Goal: Task Accomplishment & Management: Manage account settings

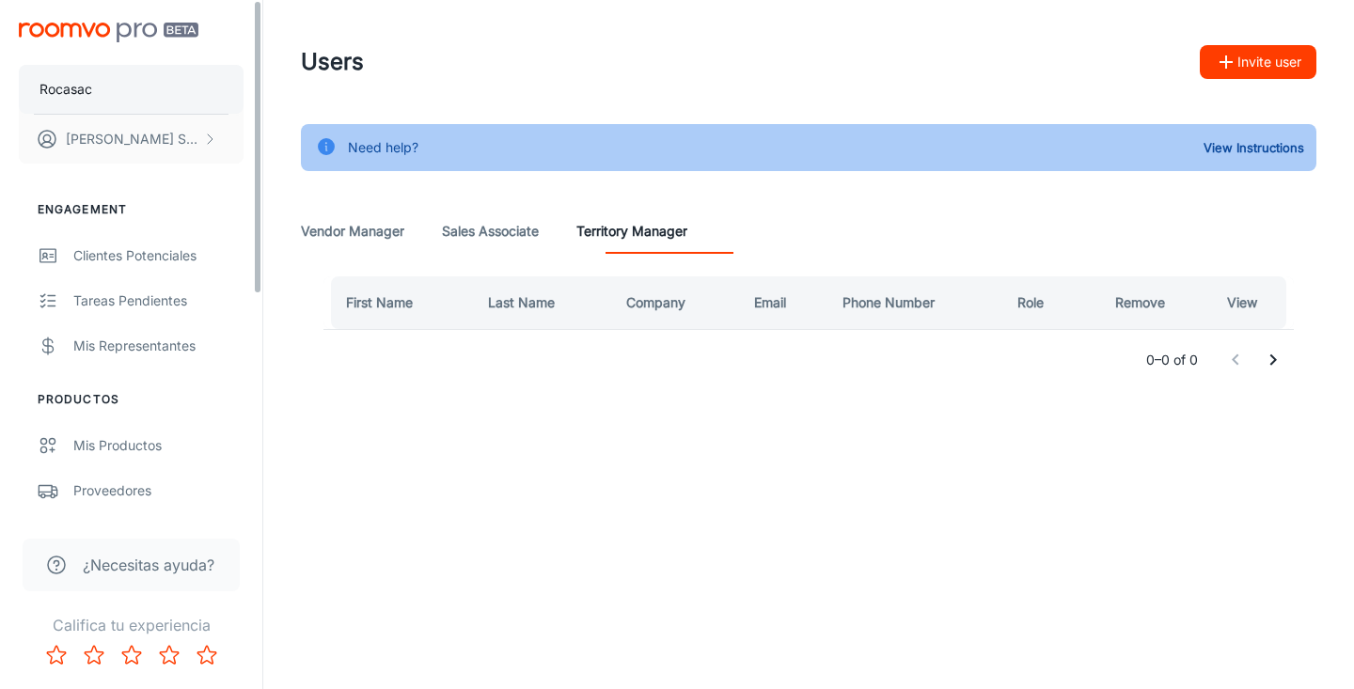
click at [141, 86] on button "Rocasac" at bounding box center [131, 89] width 225 height 49
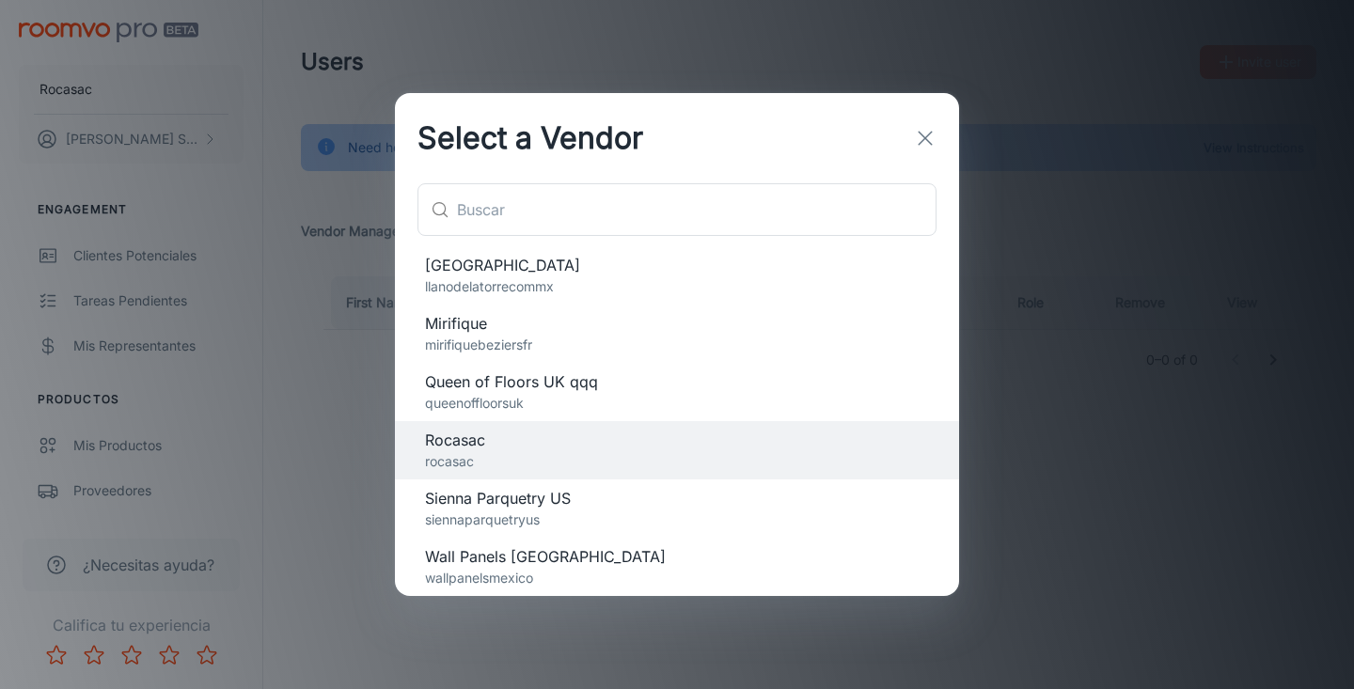
scroll to position [238, 0]
click at [586, 296] on p "llanodelatorrecommx" at bounding box center [677, 286] width 504 height 21
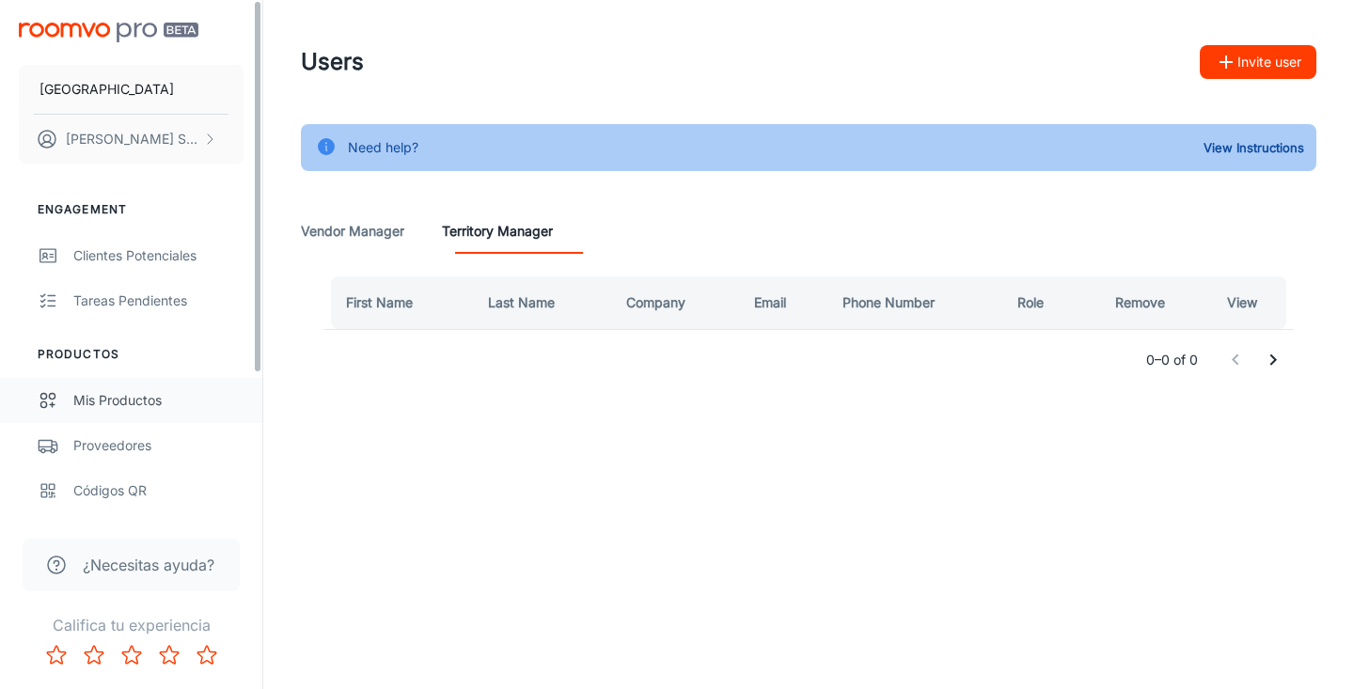
click at [120, 408] on div "Mis productos" at bounding box center [158, 400] width 170 height 21
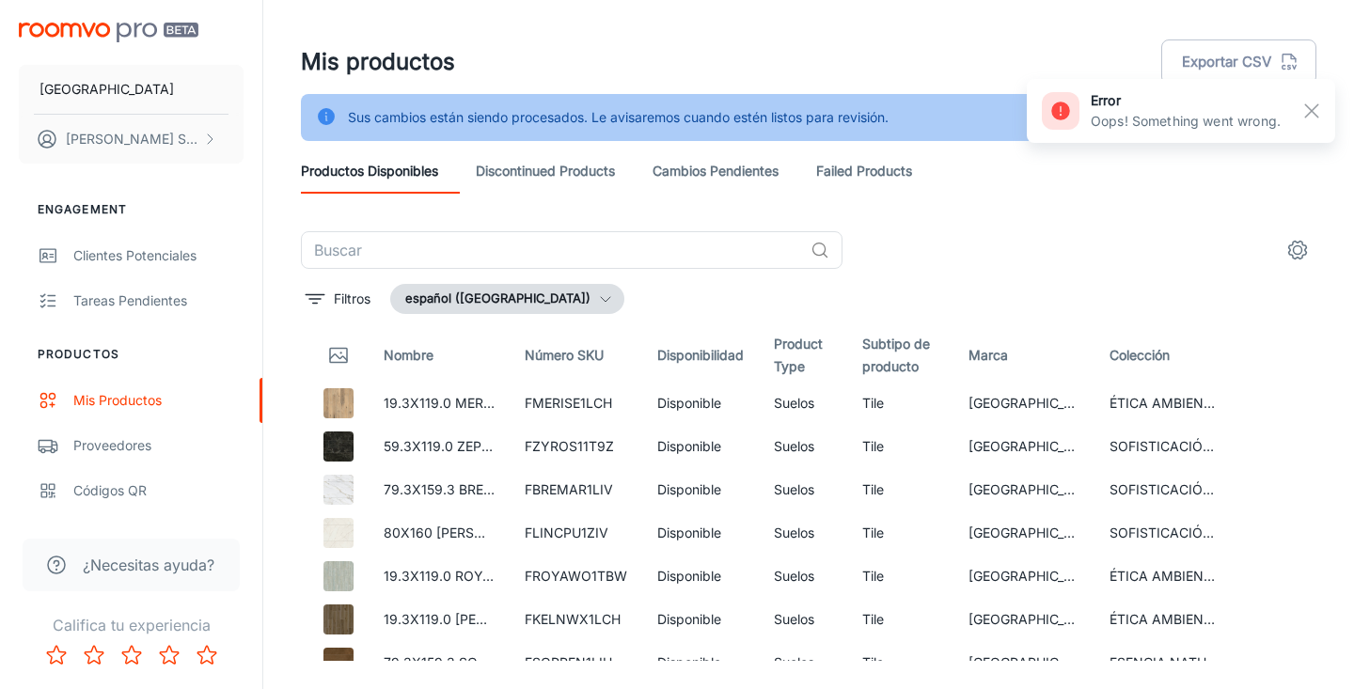
click at [603, 165] on link "Discontinued Products" at bounding box center [545, 171] width 139 height 45
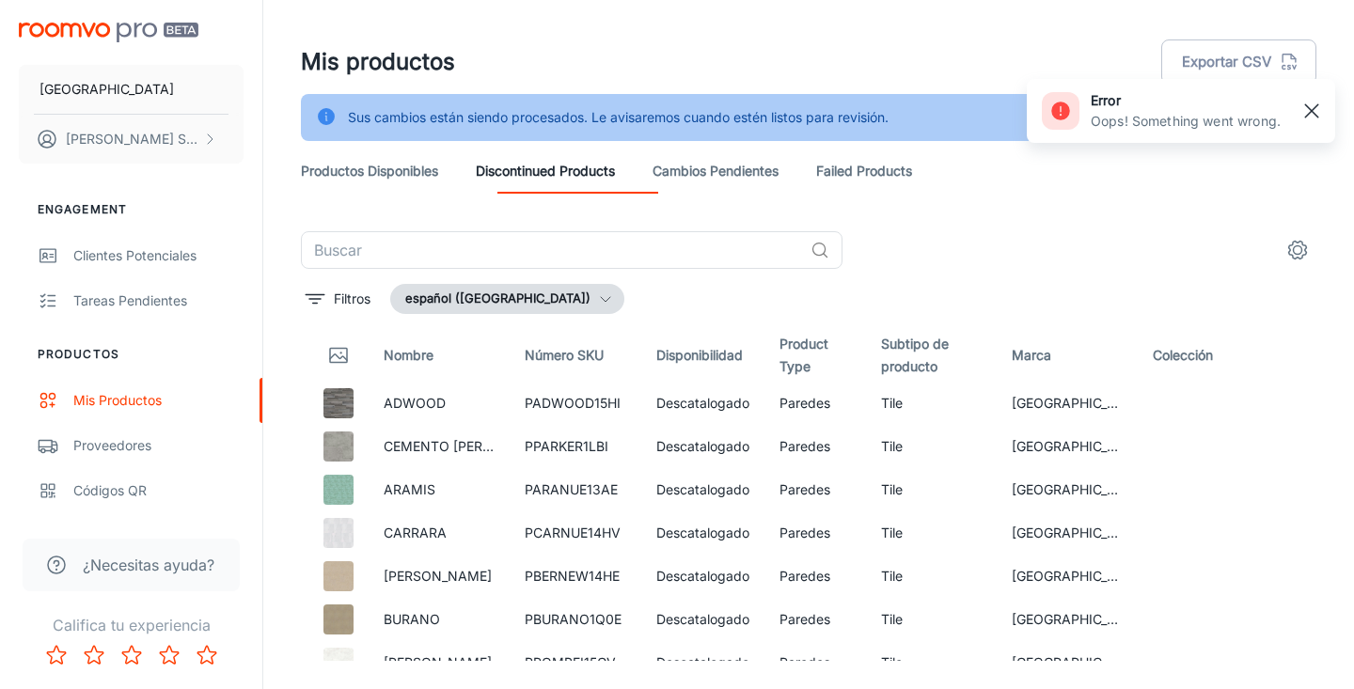
click at [1312, 113] on line "button" at bounding box center [1311, 110] width 13 height 13
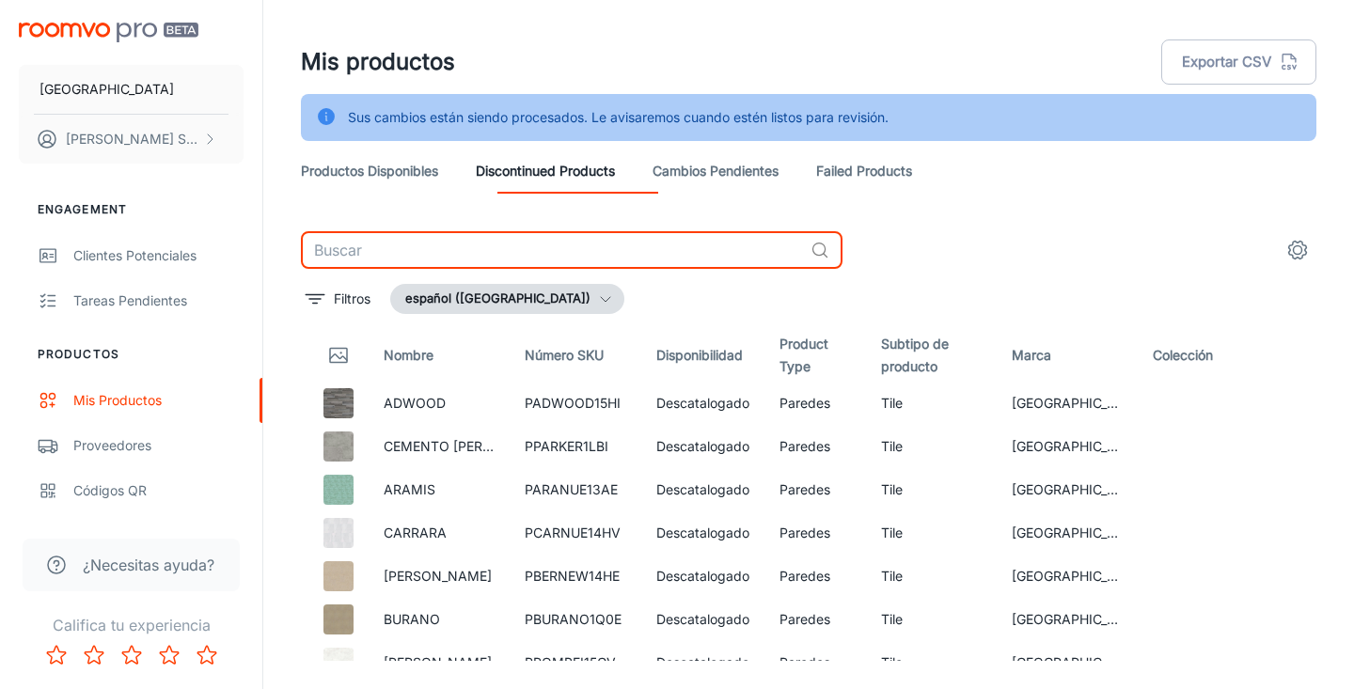
click at [613, 246] on input "text" at bounding box center [552, 250] width 502 height 38
type input "alb"
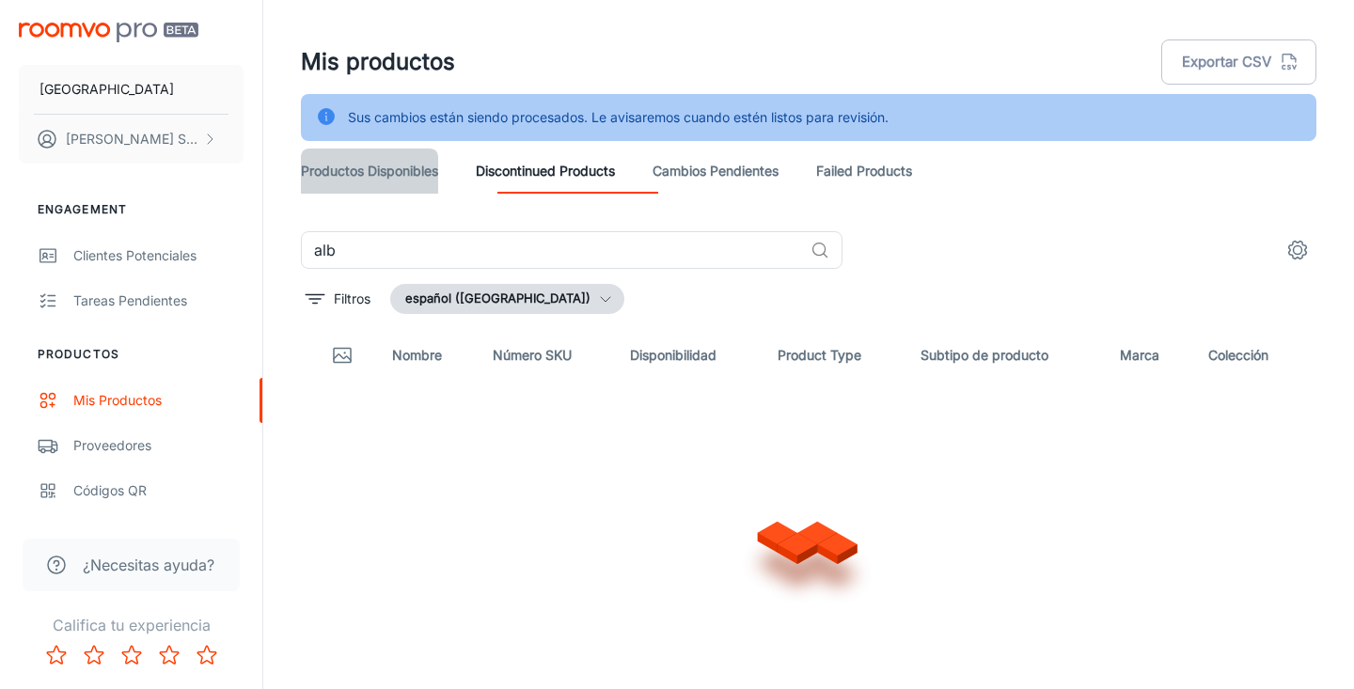
click at [336, 174] on link "Productos disponibles" at bounding box center [369, 171] width 137 height 45
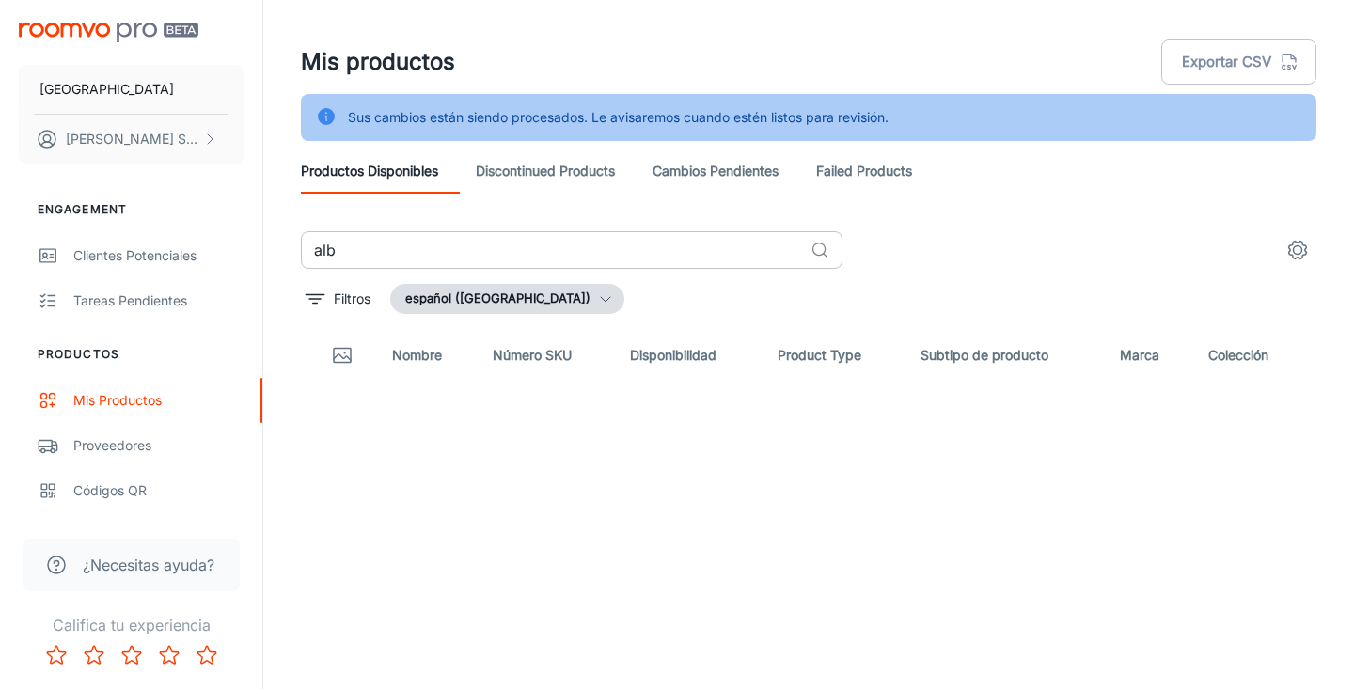
click at [537, 252] on input "alb" at bounding box center [552, 250] width 502 height 38
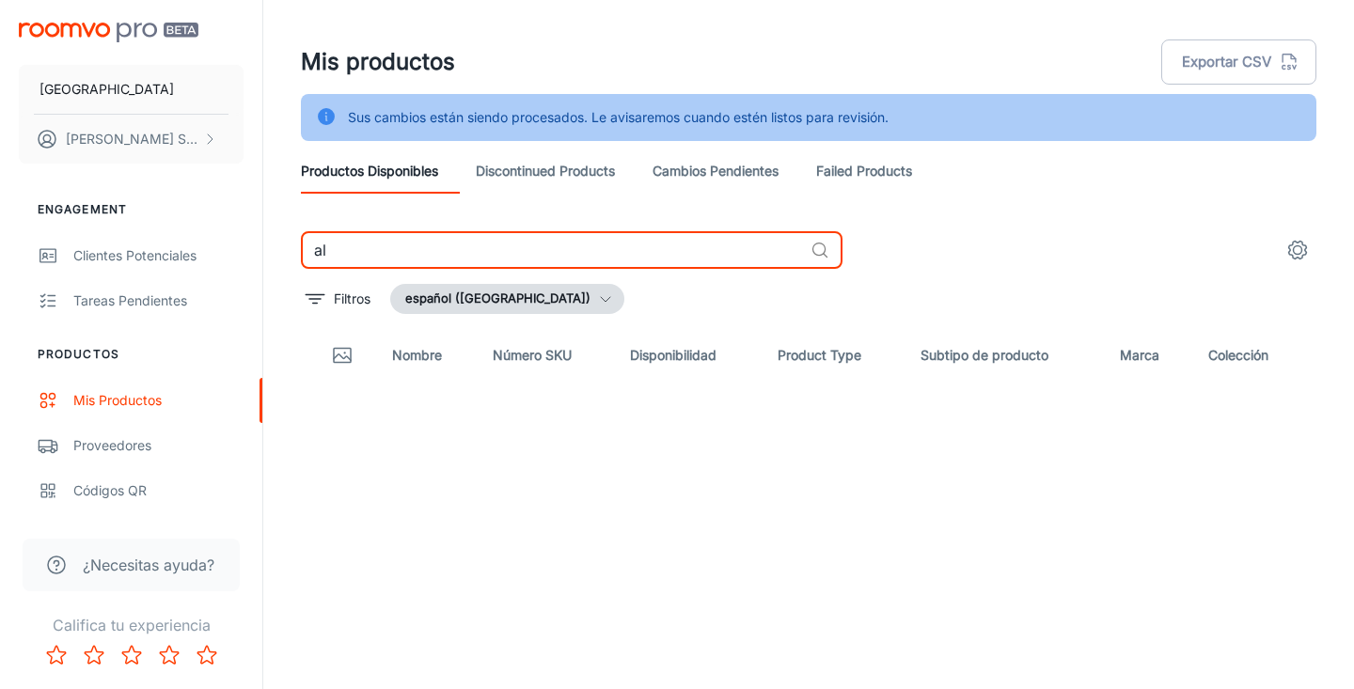
type input "a"
type input "albis"
click at [576, 167] on link "Discontinued Products" at bounding box center [545, 171] width 139 height 45
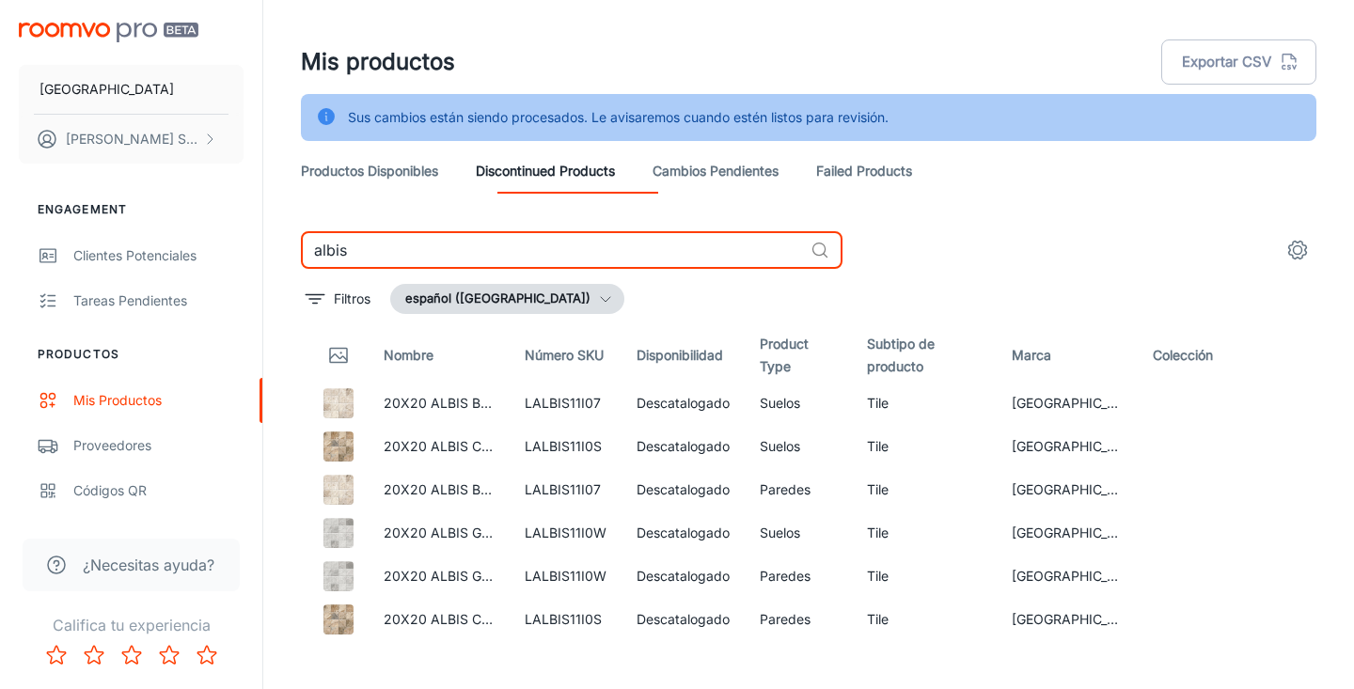
click at [521, 248] on input "albis" at bounding box center [552, 250] width 502 height 38
click at [464, 403] on link "20X20 ALBIS BEIGE" at bounding box center [445, 403] width 125 height 16
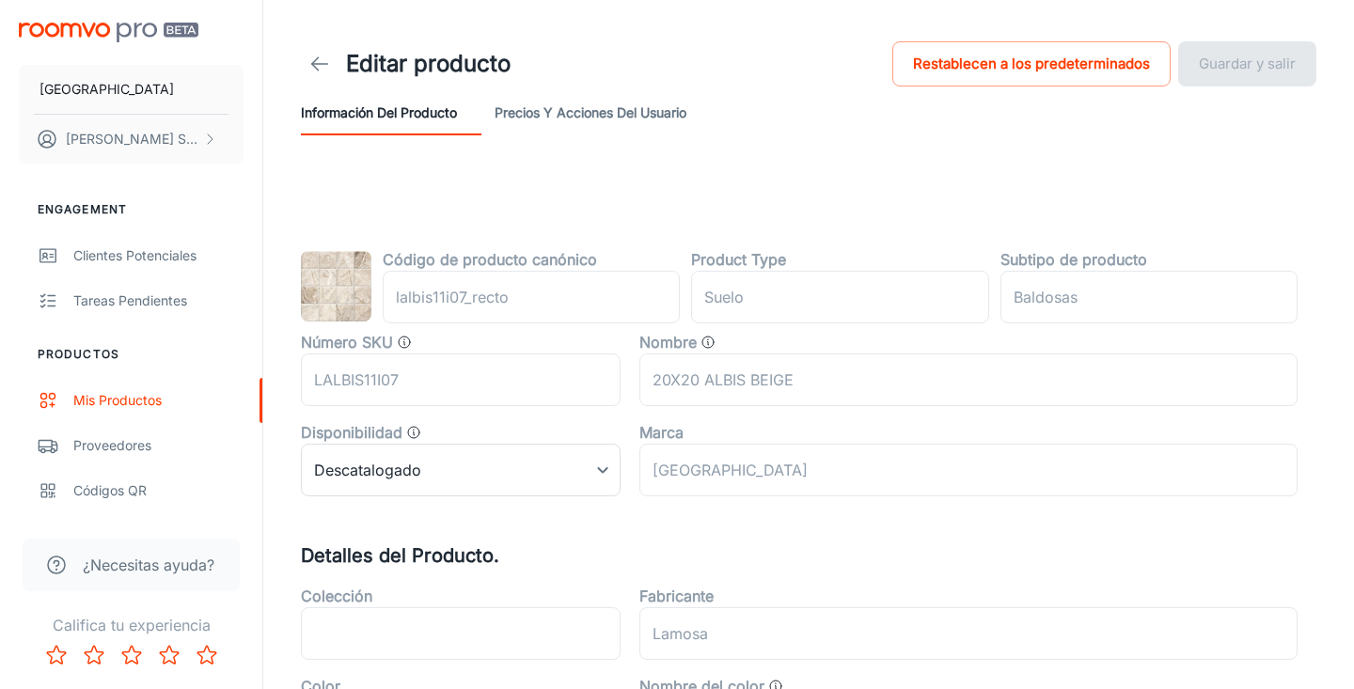
type input "piso"
click at [603, 480] on body "Llano de la [PERSON_NAME] SAN Compromiso Clientes potenciales Tareas pendientes…" at bounding box center [677, 344] width 1354 height 689
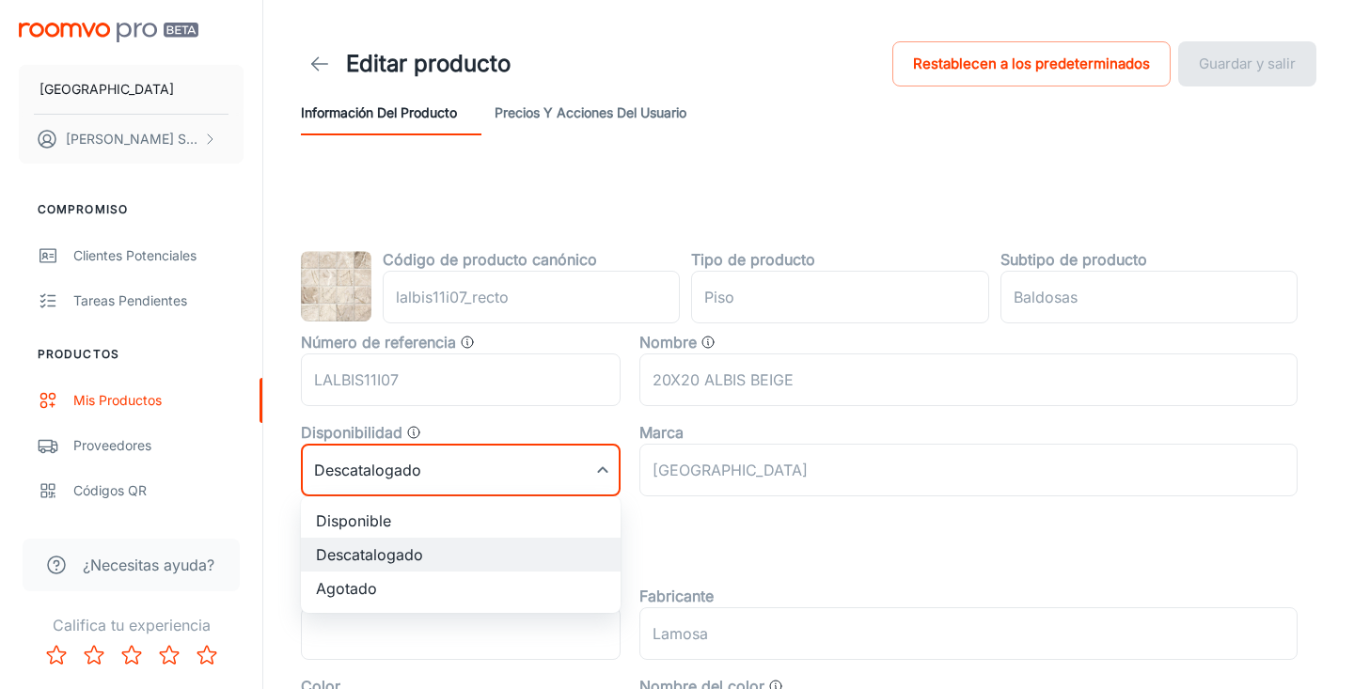
click at [561, 515] on li "Disponible" at bounding box center [461, 521] width 320 height 34
type input "0"
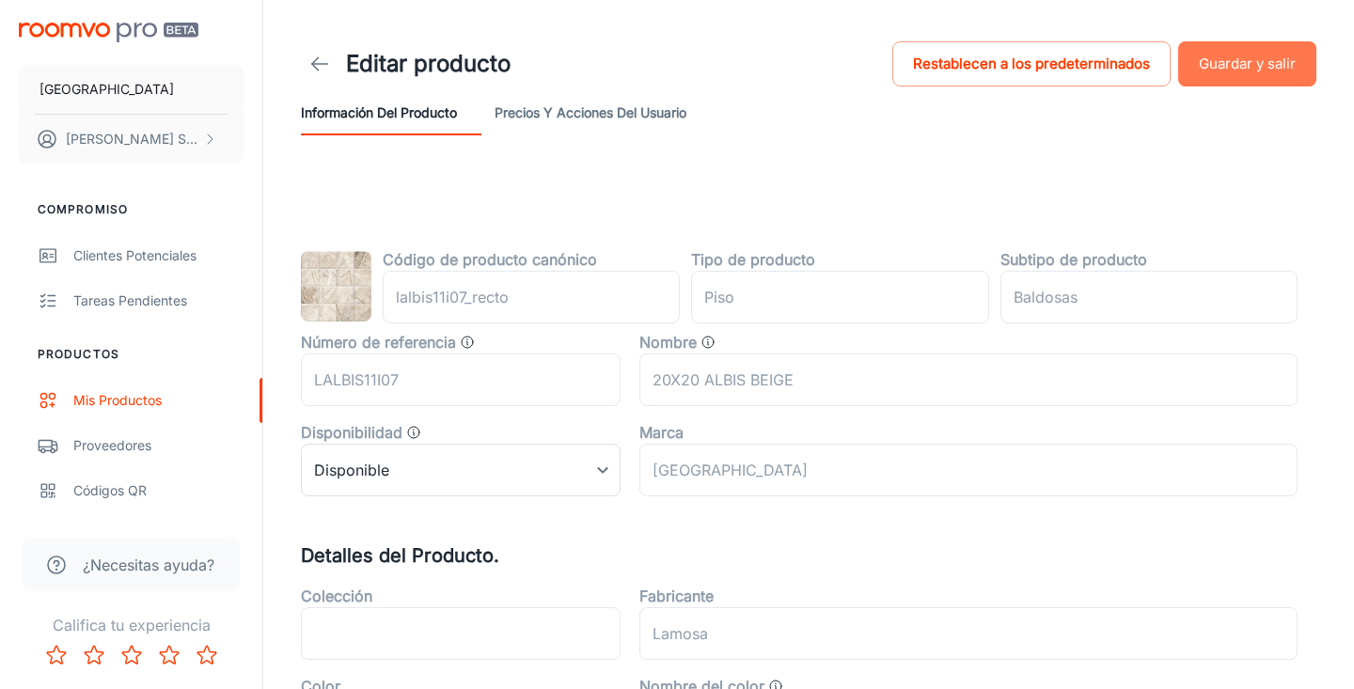
click at [1257, 56] on button "Guardar y salir" at bounding box center [1247, 63] width 138 height 45
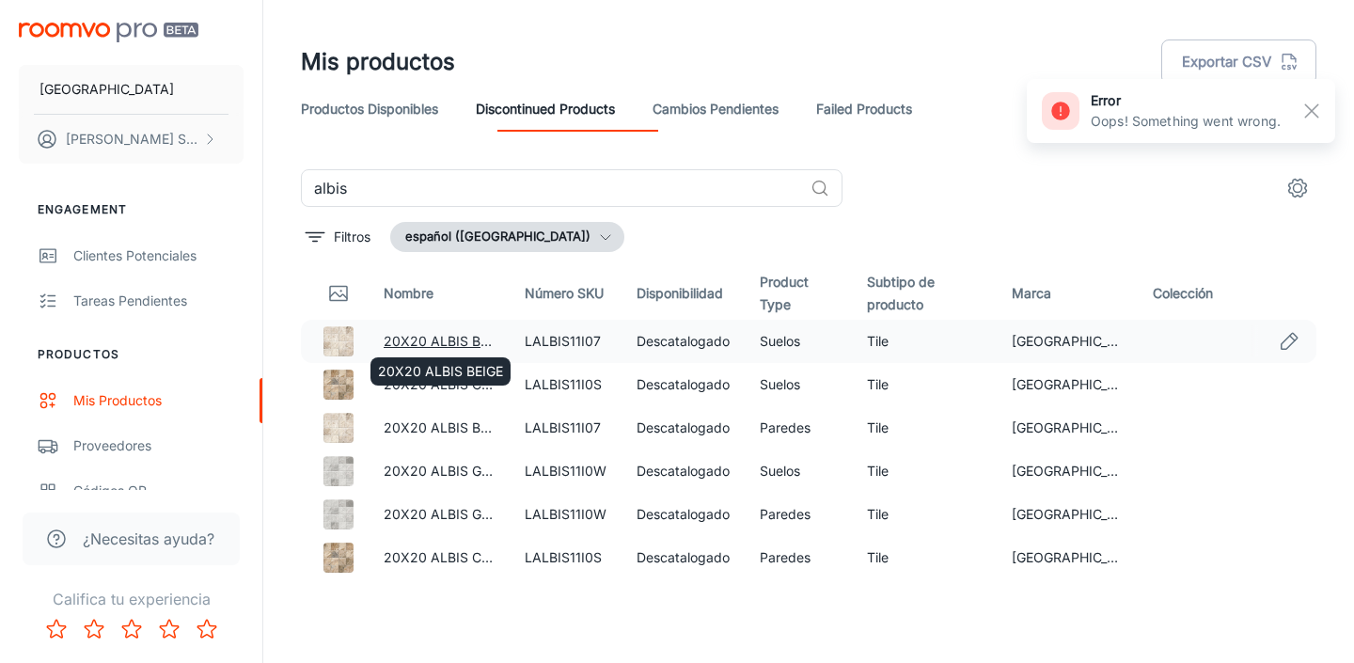
click at [446, 340] on link "20X20 ALBIS BEIGE" at bounding box center [445, 341] width 125 height 16
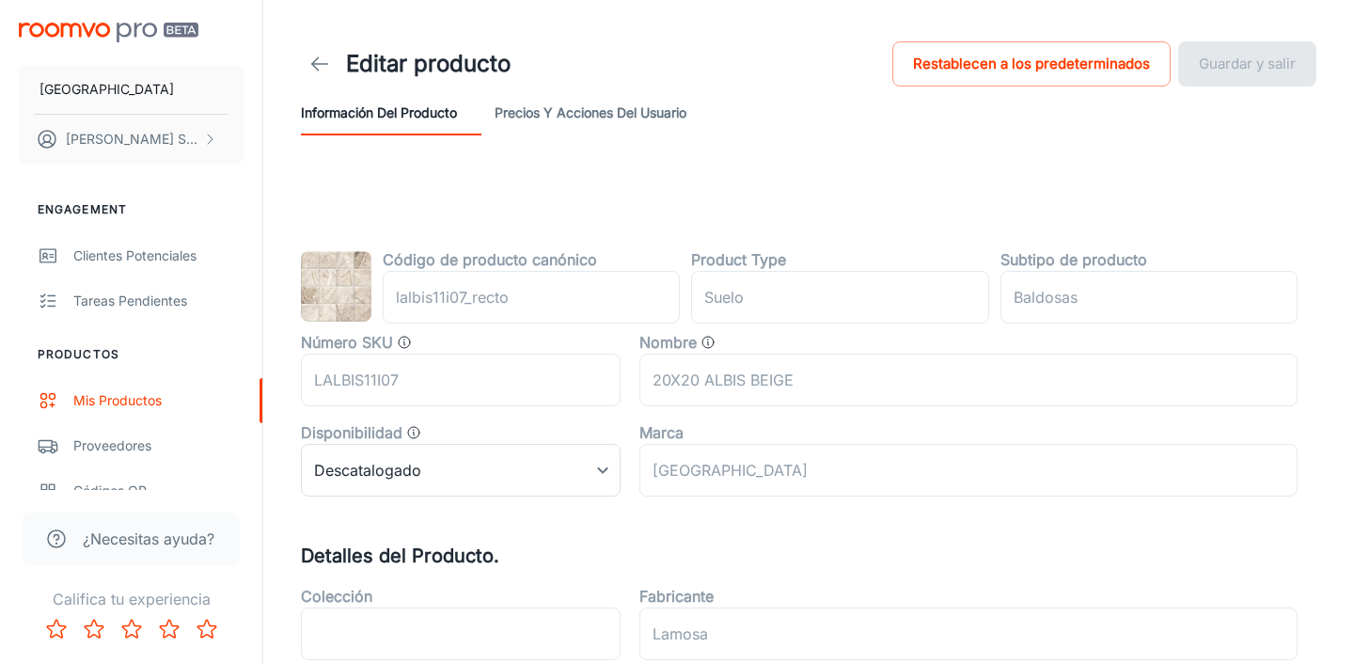
type input "piso"
click at [551, 463] on body "Llano de la [PERSON_NAME] SAN Compromiso Clientes potenciales Tareas pendientes…" at bounding box center [677, 331] width 1354 height 663
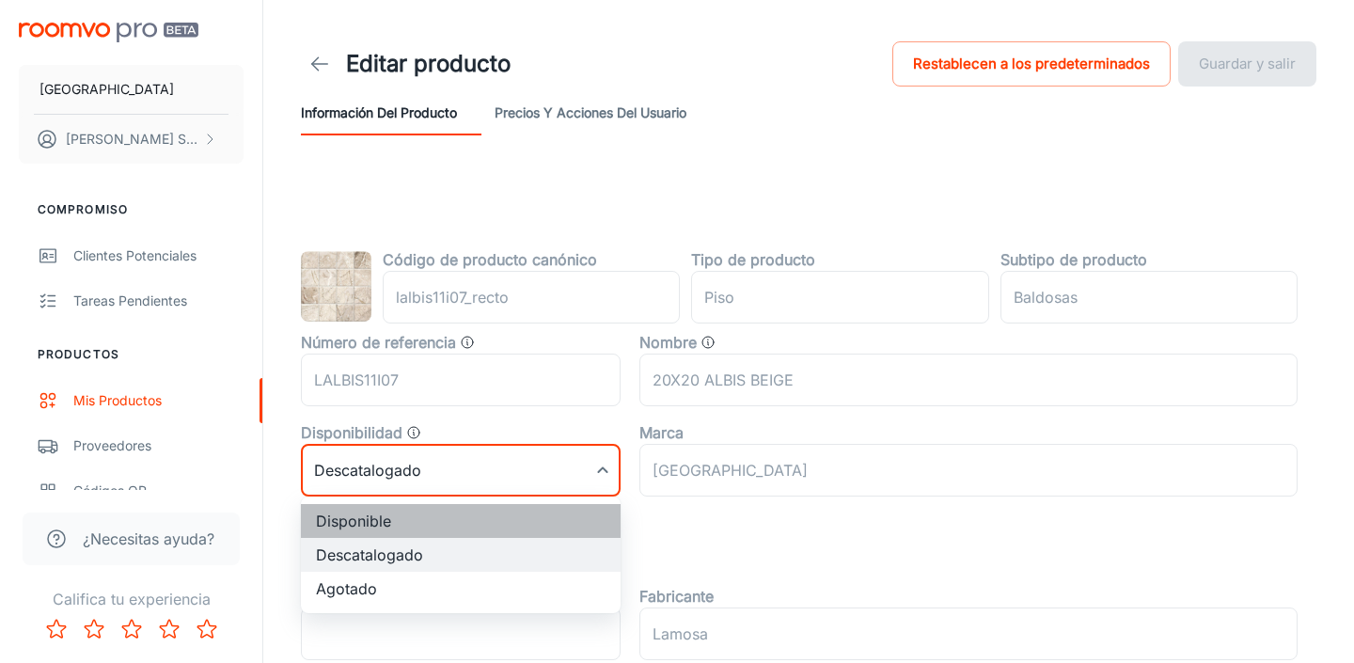
click at [425, 525] on li "Disponible" at bounding box center [461, 521] width 320 height 34
type input "0"
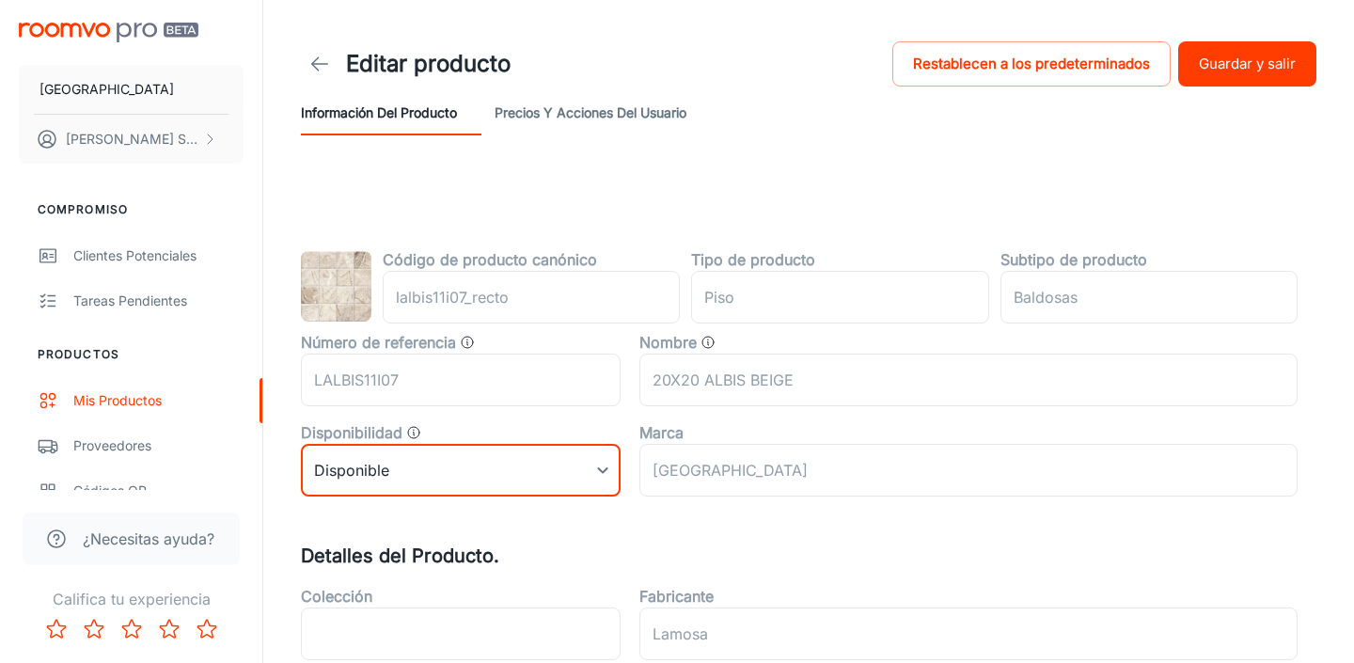
click at [1306, 17] on header "Editar producto Restablecen a los predeterminados Guardar y salir Información d…" at bounding box center [808, 86] width 1060 height 173
click at [1302, 56] on button "Guardar y salir" at bounding box center [1247, 63] width 138 height 45
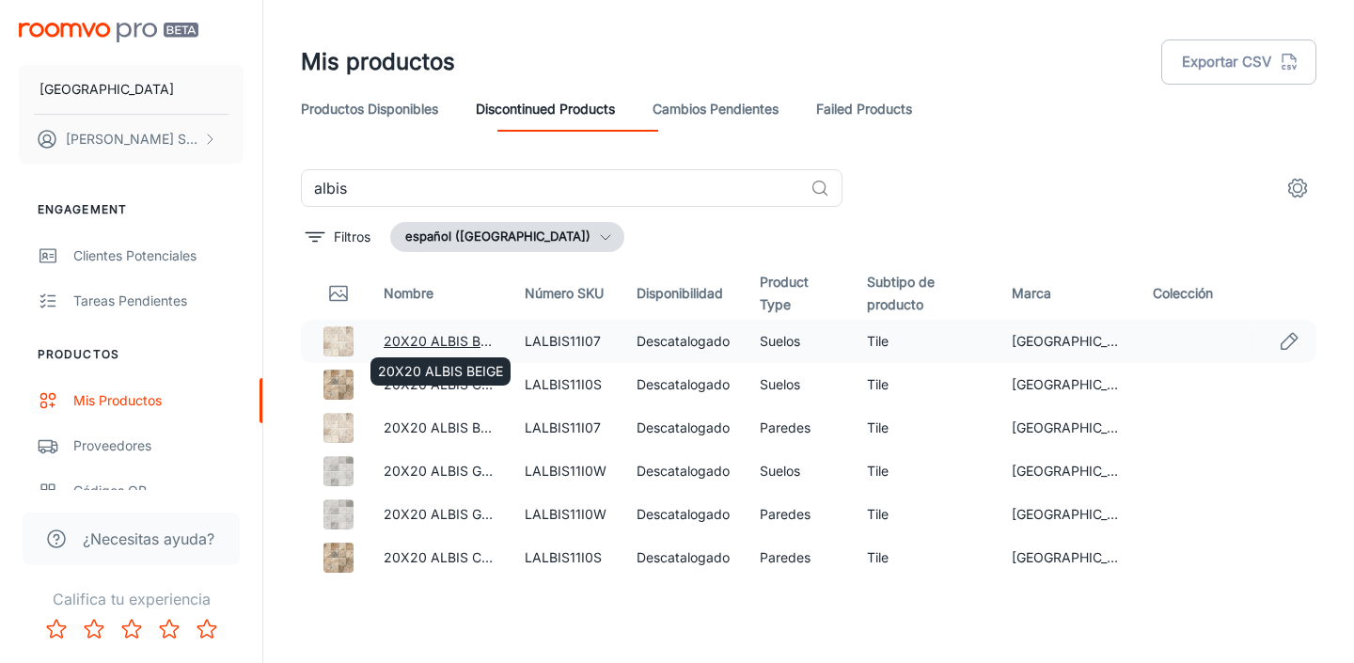
click at [440, 337] on link "20X20 ALBIS BEIGE" at bounding box center [445, 341] width 125 height 16
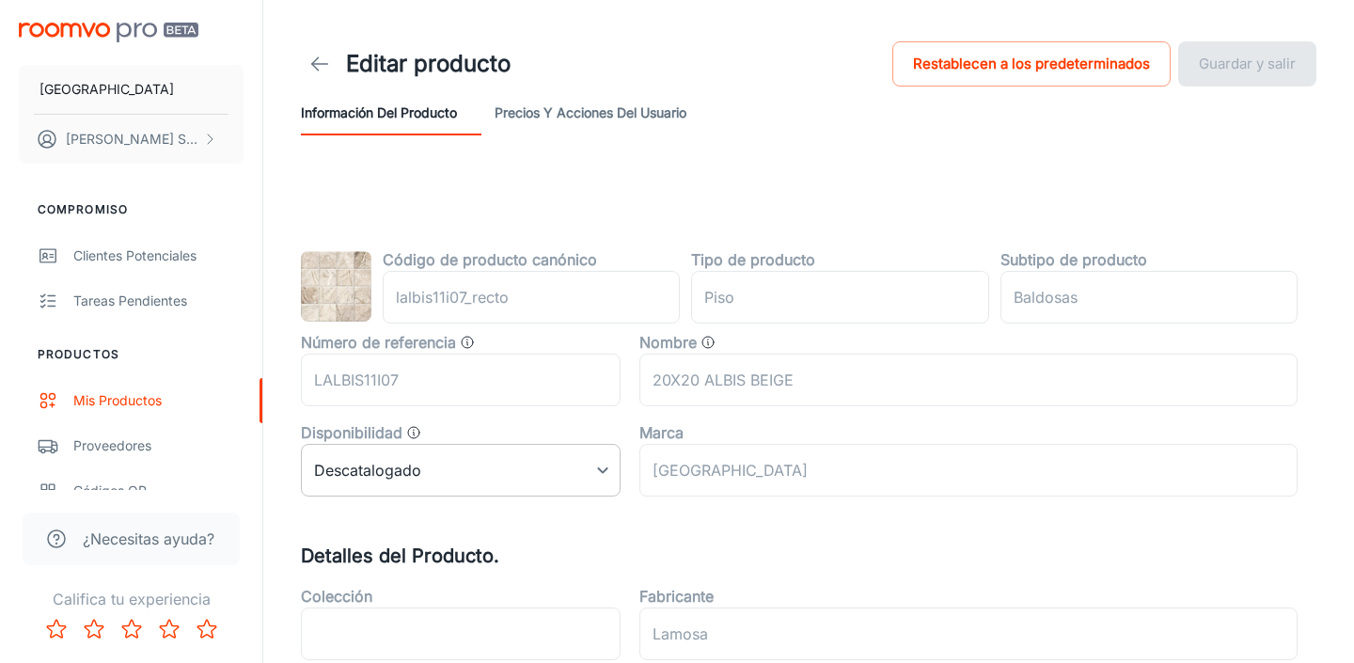
click at [532, 466] on body "Llano de la [PERSON_NAME] SAN Compromiso Clientes potenciales Tareas pendientes…" at bounding box center [677, 331] width 1354 height 663
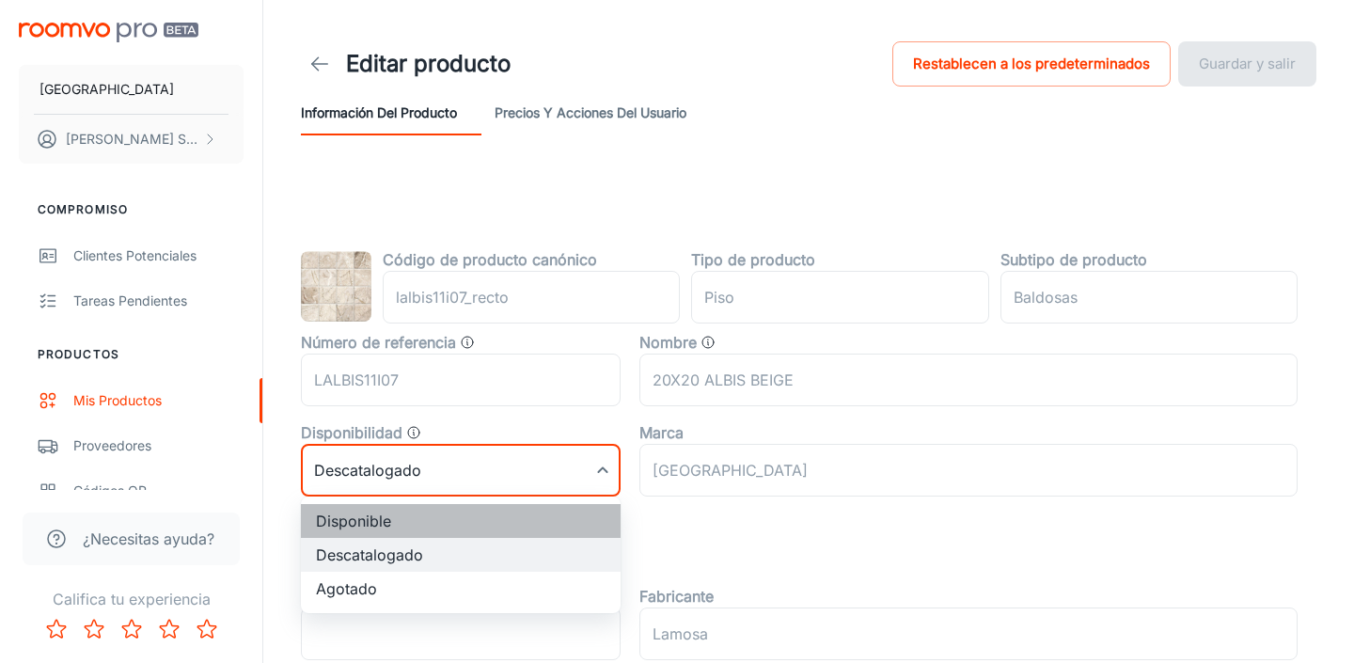
click at [471, 515] on li "Disponible" at bounding box center [461, 521] width 320 height 34
type input "0"
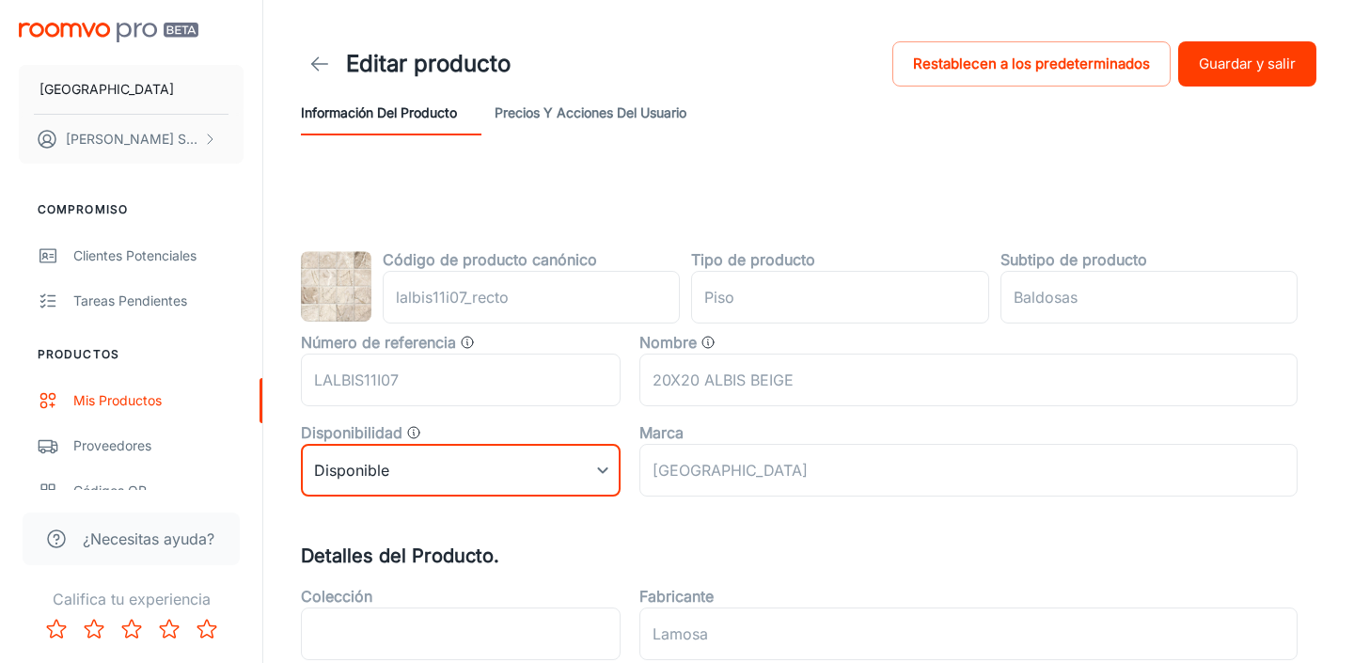
click at [1223, 83] on button "Guardar y salir" at bounding box center [1247, 63] width 138 height 45
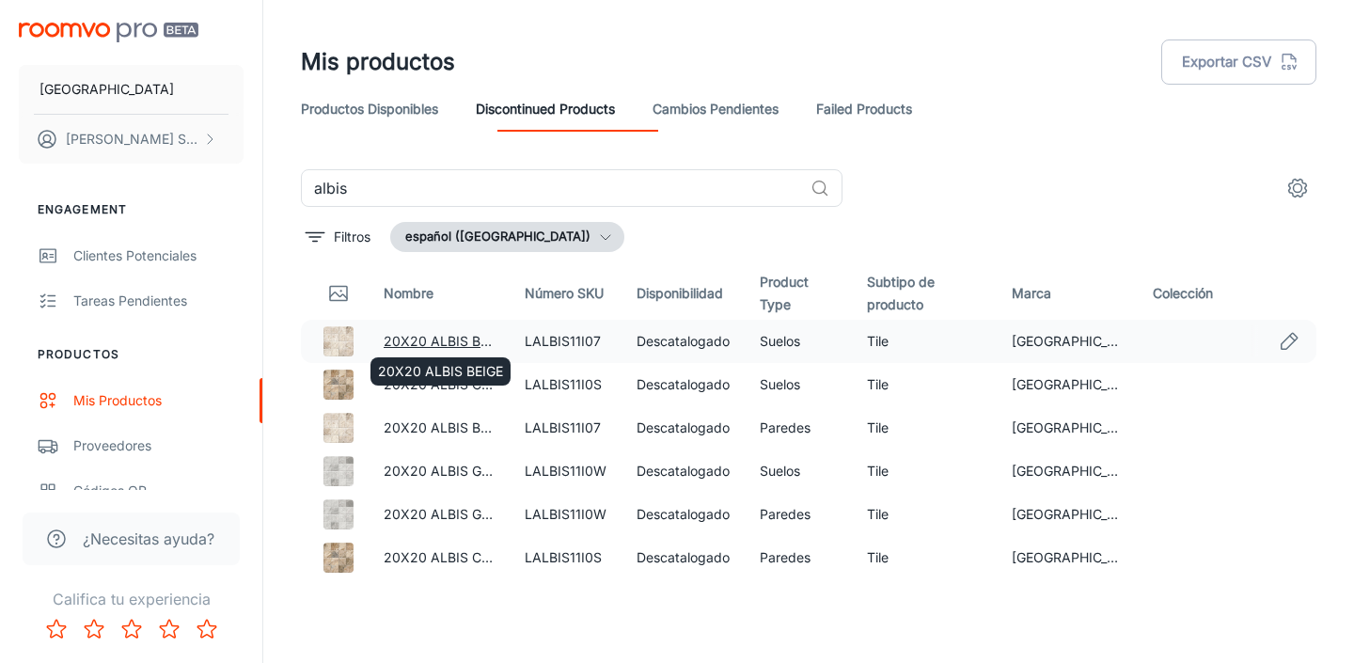
click at [400, 338] on link "20X20 ALBIS BEIGE" at bounding box center [445, 341] width 125 height 16
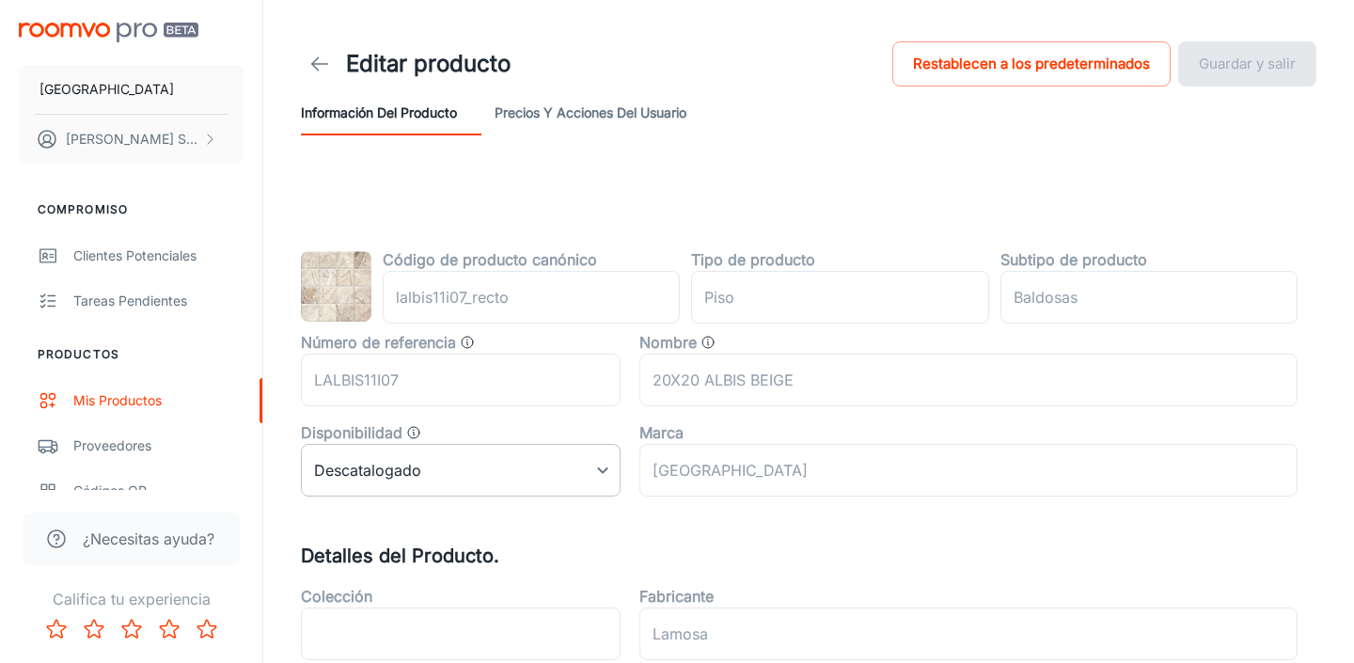
click at [477, 470] on body "Llano de la [PERSON_NAME] SAN Compromiso Clientes potenciales Tareas pendientes…" at bounding box center [677, 331] width 1354 height 663
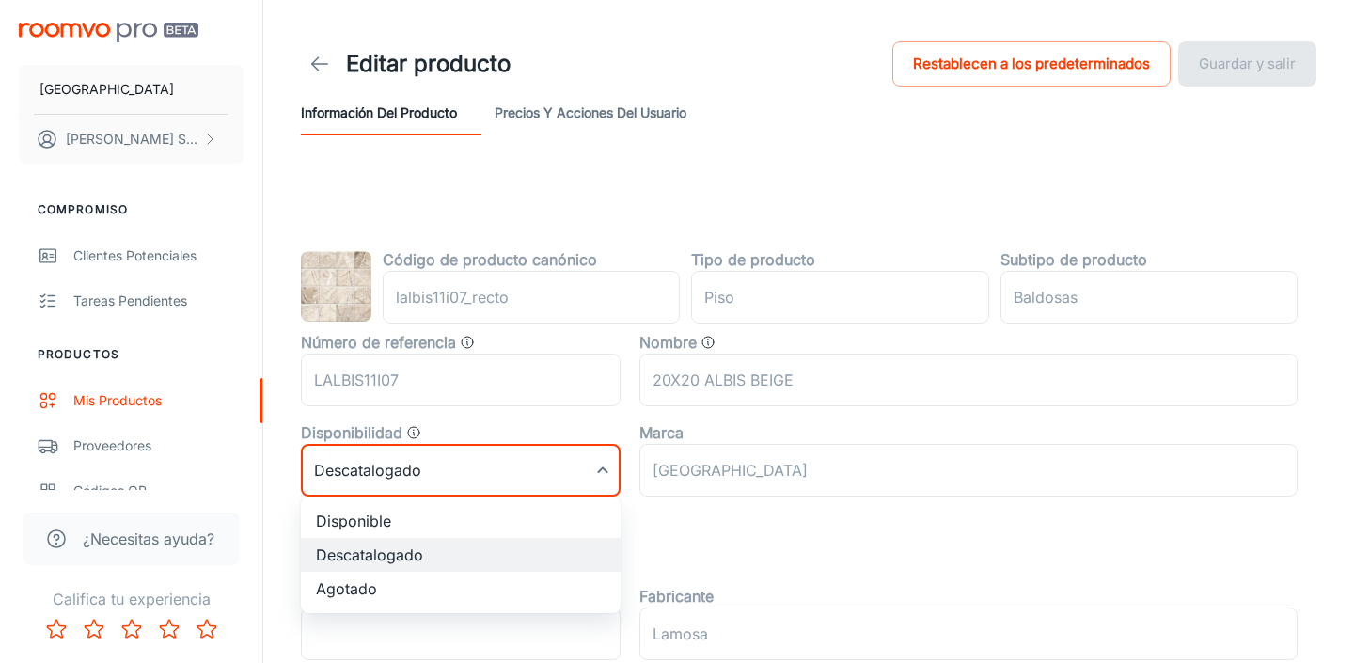
click at [460, 520] on li "Disponible" at bounding box center [461, 521] width 320 height 34
type input "0"
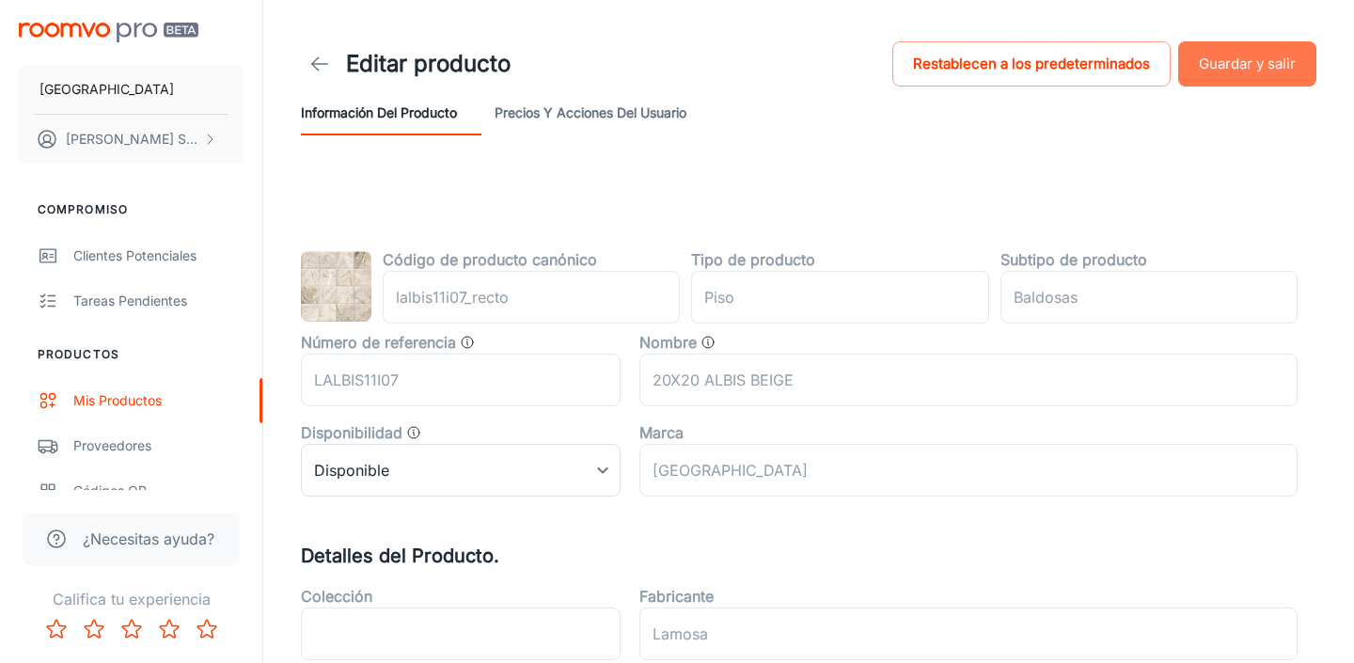
click at [1245, 60] on button "Guardar y salir" at bounding box center [1247, 63] width 138 height 45
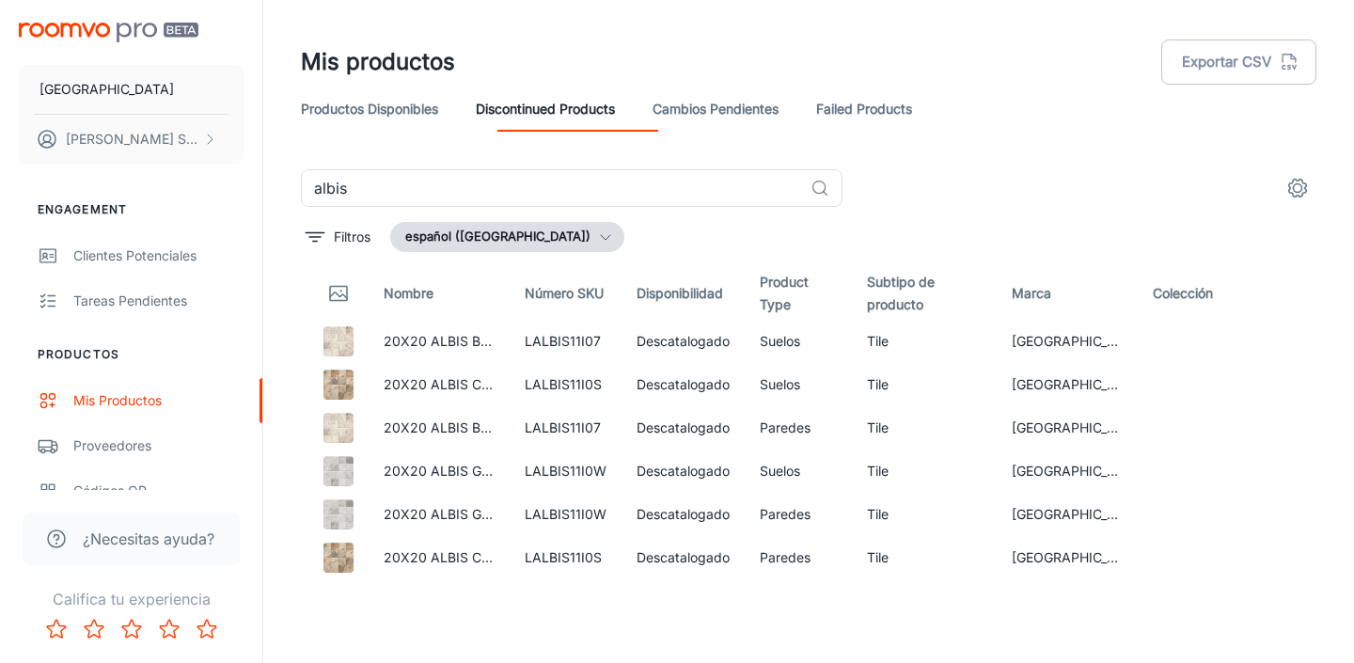
click at [140, 25] on img "scrollable content" at bounding box center [109, 33] width 180 height 20
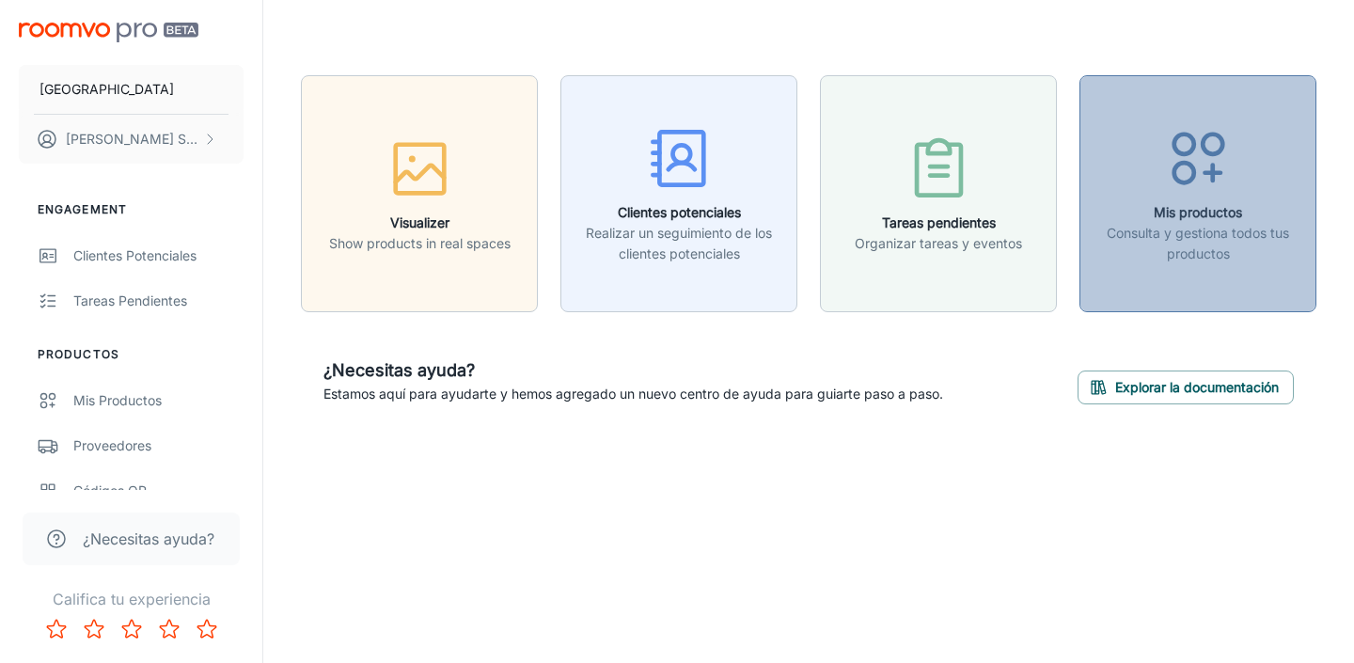
click at [1217, 265] on button "Mis productos Consulta y gestiona todos tus productos" at bounding box center [1197, 193] width 237 height 237
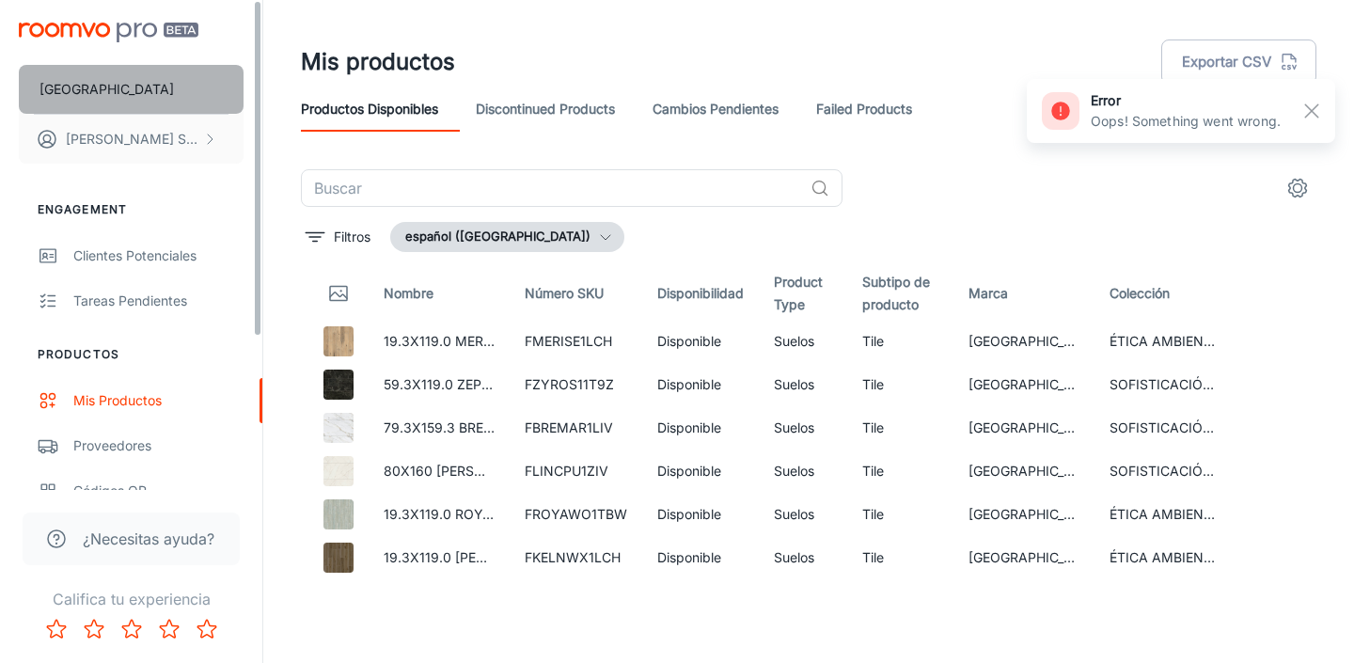
click at [126, 79] on p "[GEOGRAPHIC_DATA]" at bounding box center [106, 89] width 134 height 21
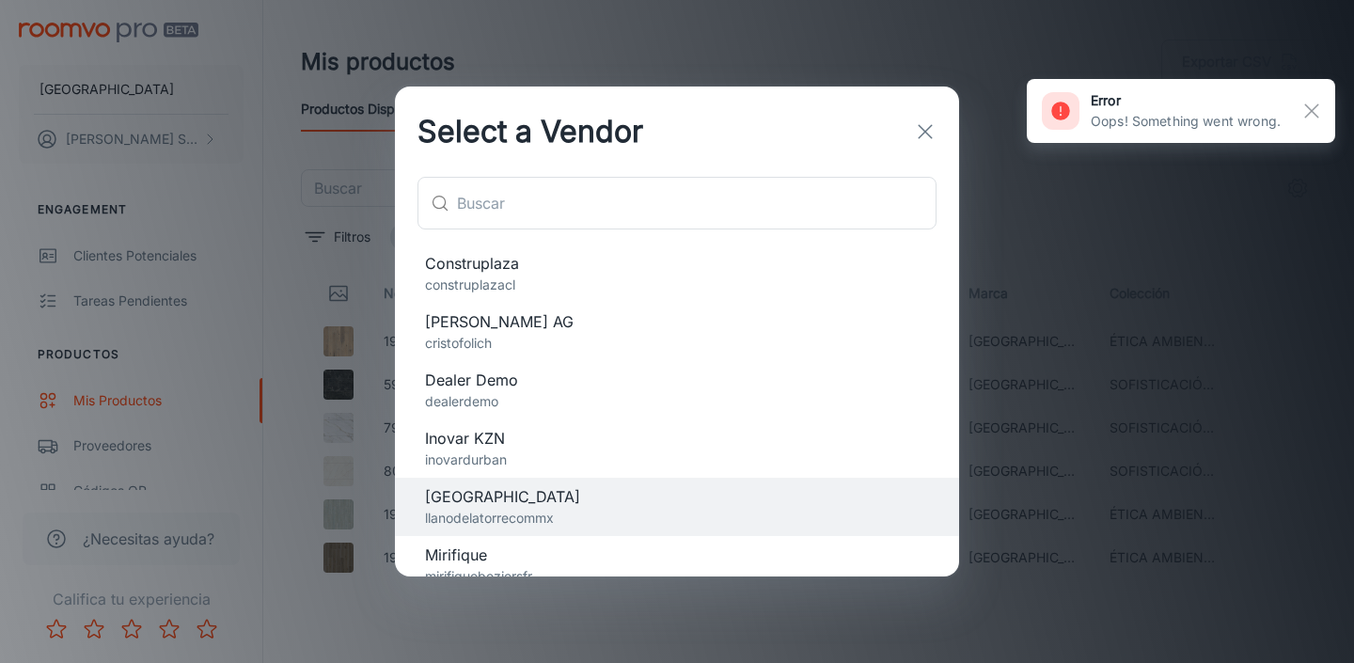
scroll to position [30, 0]
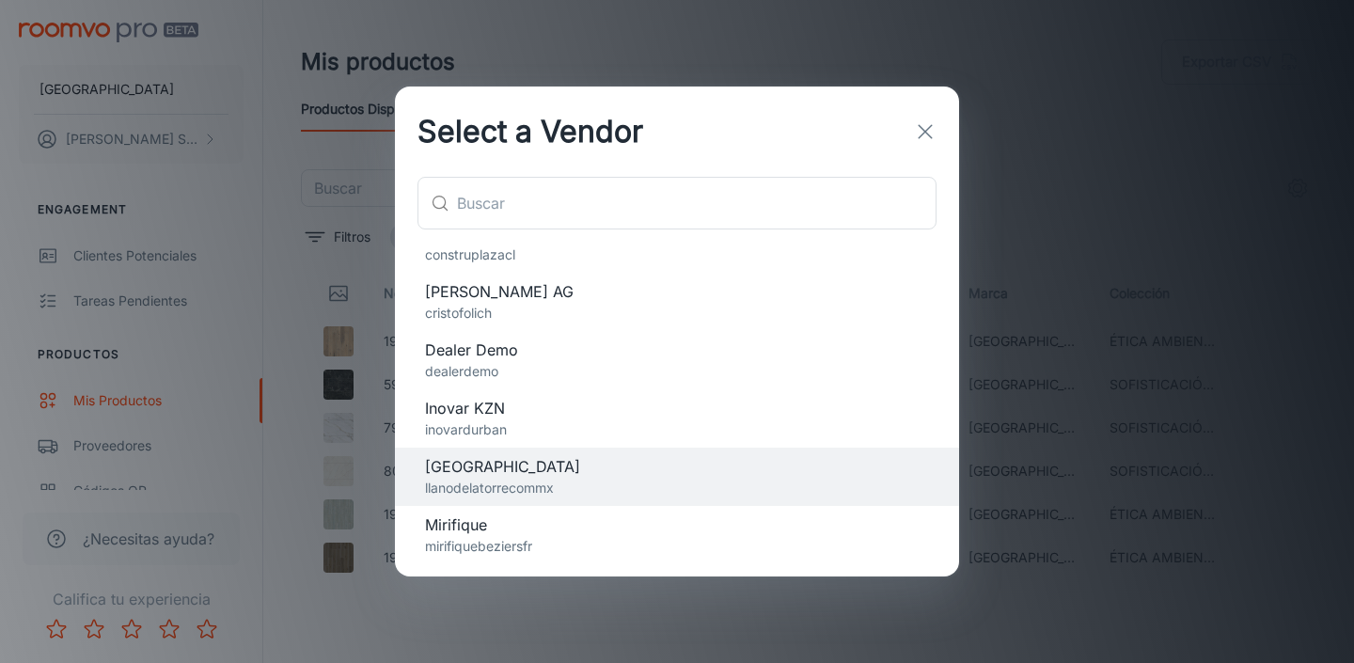
click at [602, 282] on span "[PERSON_NAME] AG" at bounding box center [677, 291] width 504 height 23
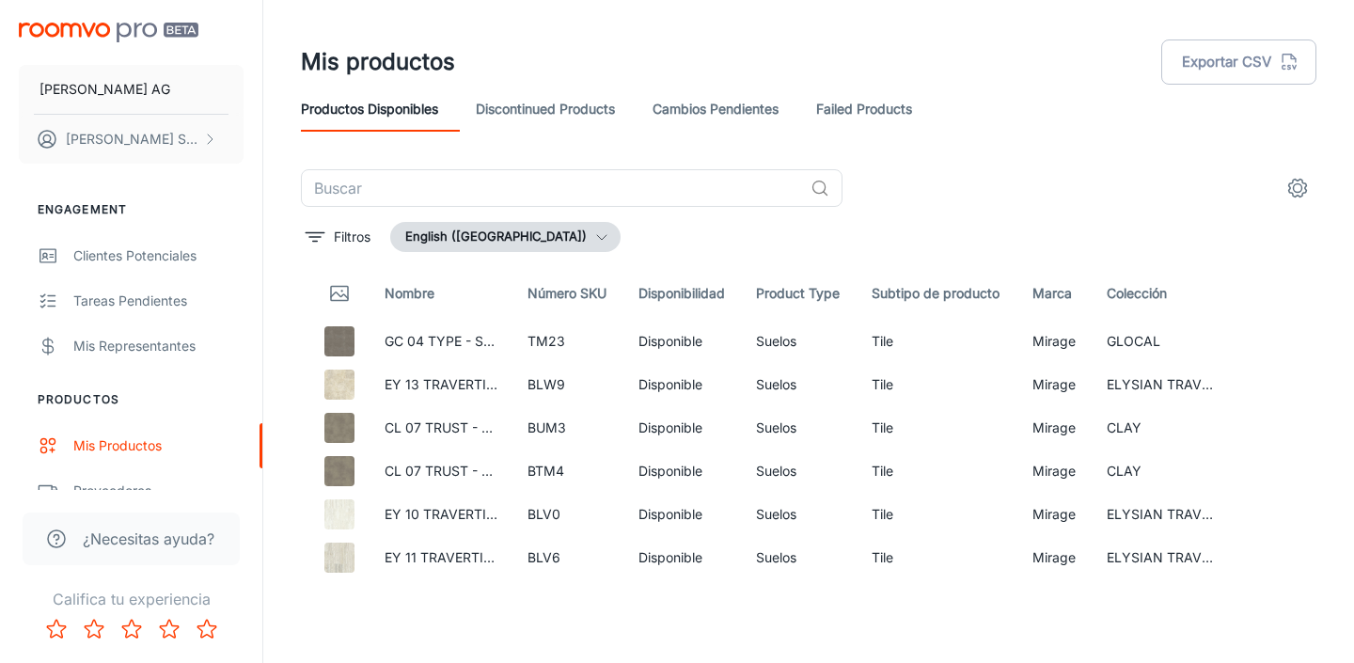
click at [128, 35] on img "scrollable content" at bounding box center [109, 33] width 180 height 20
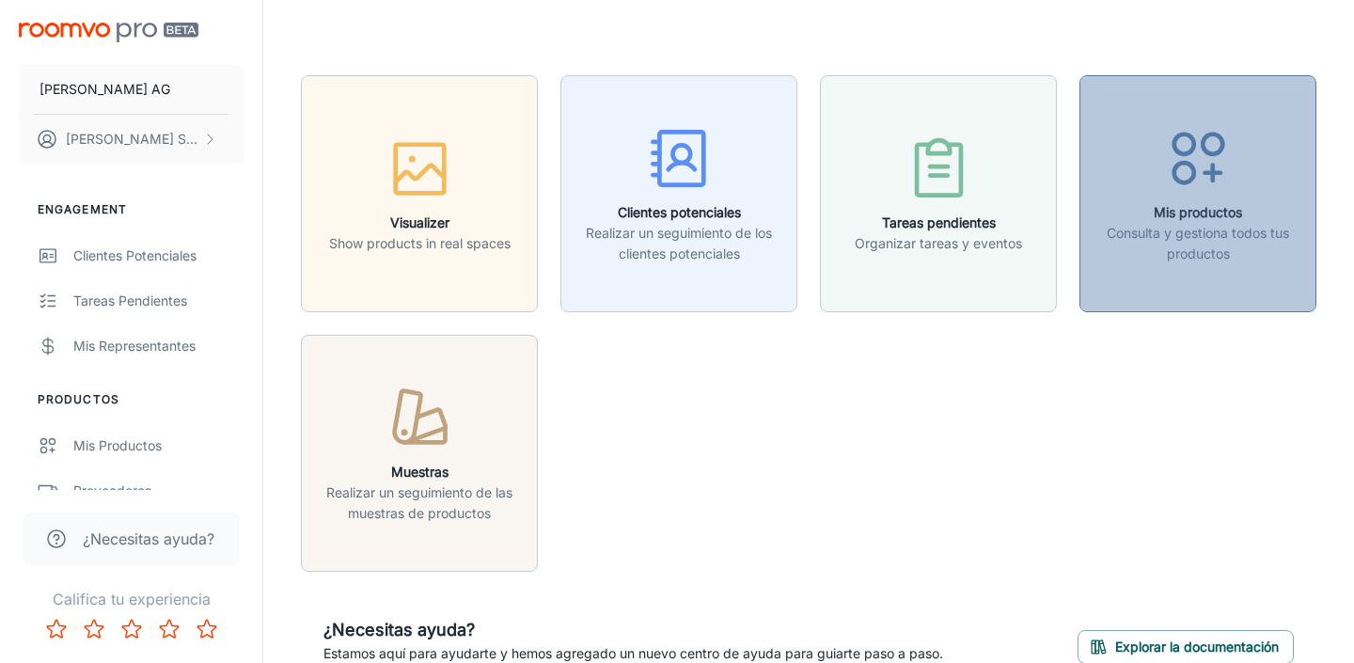
click at [1203, 178] on icon "button" at bounding box center [1198, 158] width 70 height 70
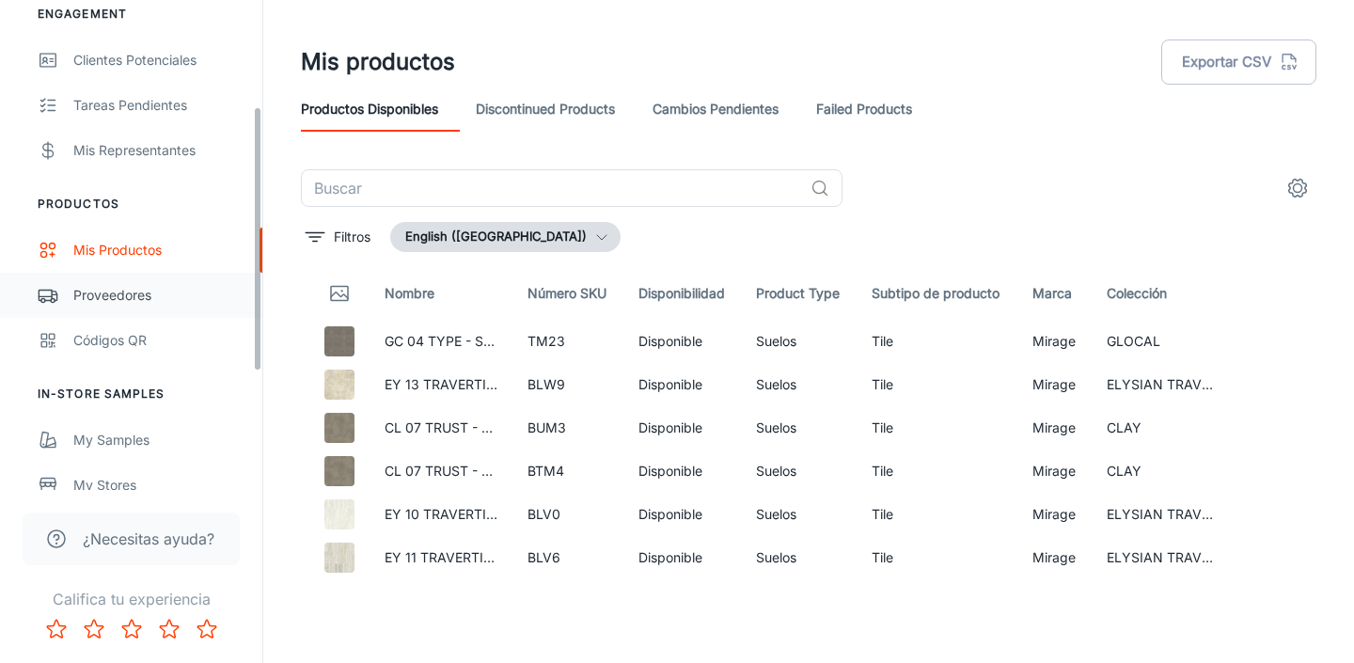
scroll to position [200, 0]
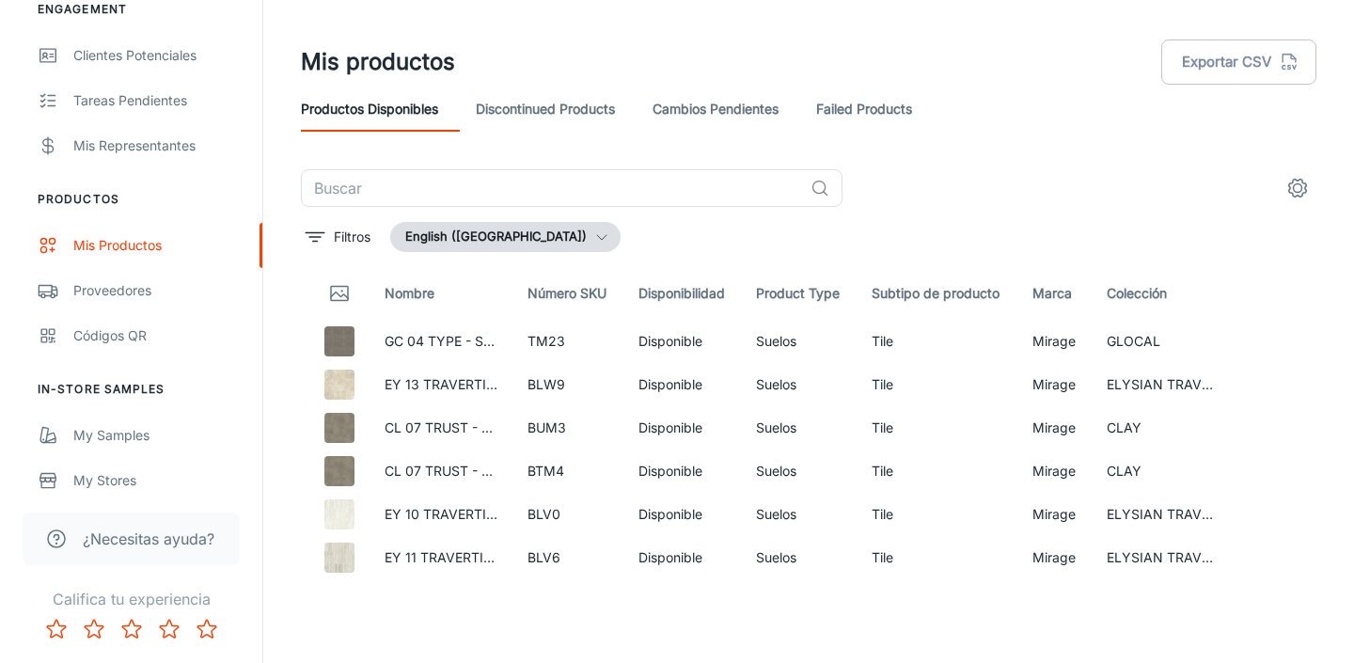
click at [595, 109] on link "Discontinued Products" at bounding box center [545, 108] width 139 height 45
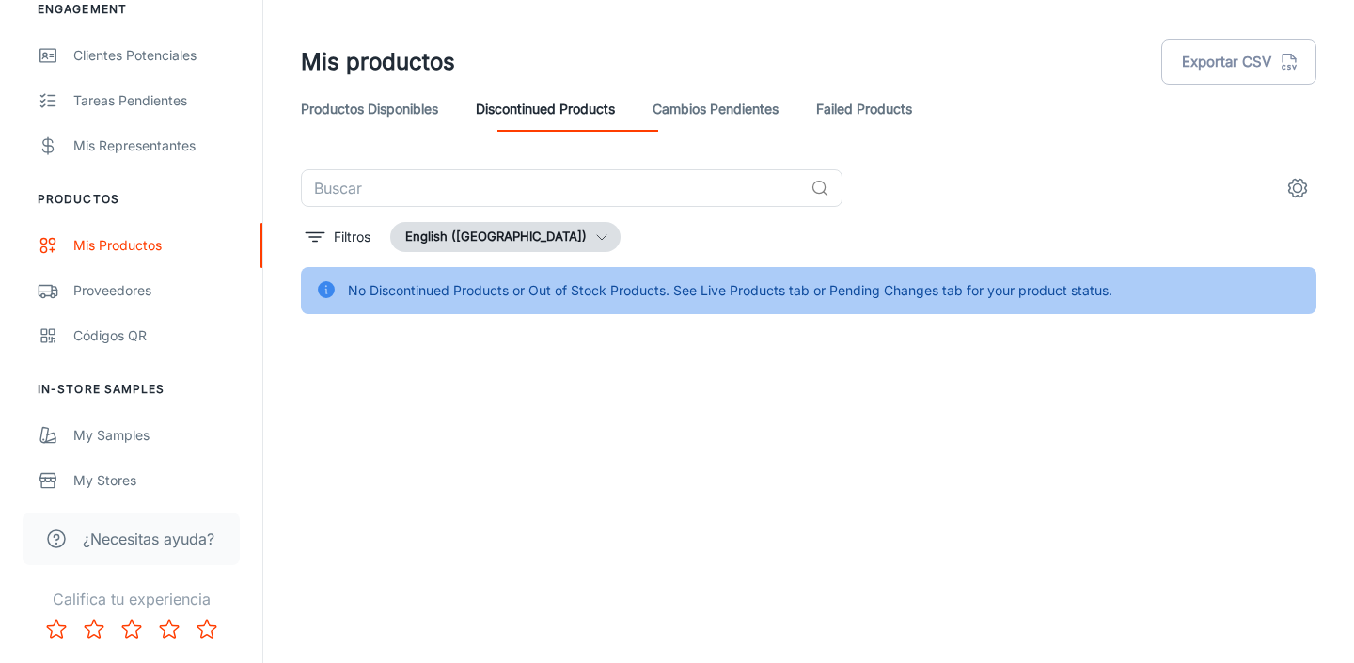
click at [778, 111] on link "Cambios pendientes" at bounding box center [715, 108] width 126 height 45
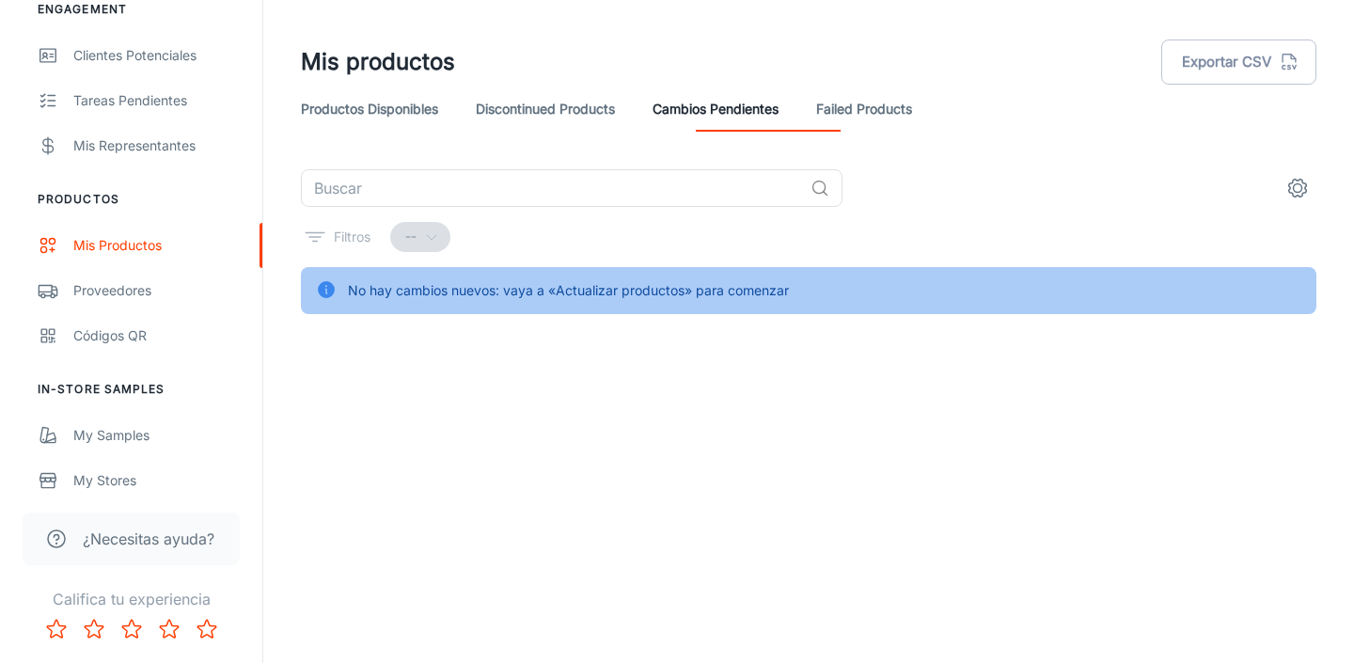
click at [912, 110] on link "Failed Products" at bounding box center [864, 108] width 96 height 45
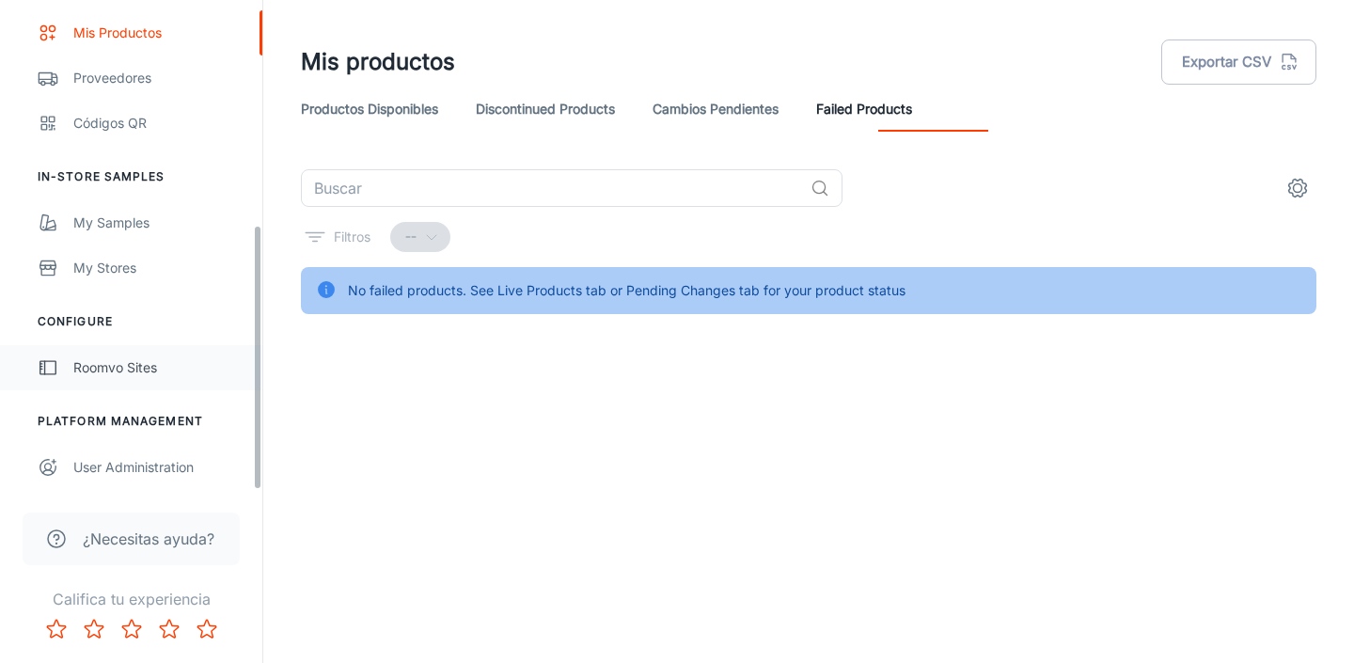
scroll to position [413, 0]
click at [161, 540] on span "¿Necesitas ayuda?" at bounding box center [149, 538] width 132 height 23
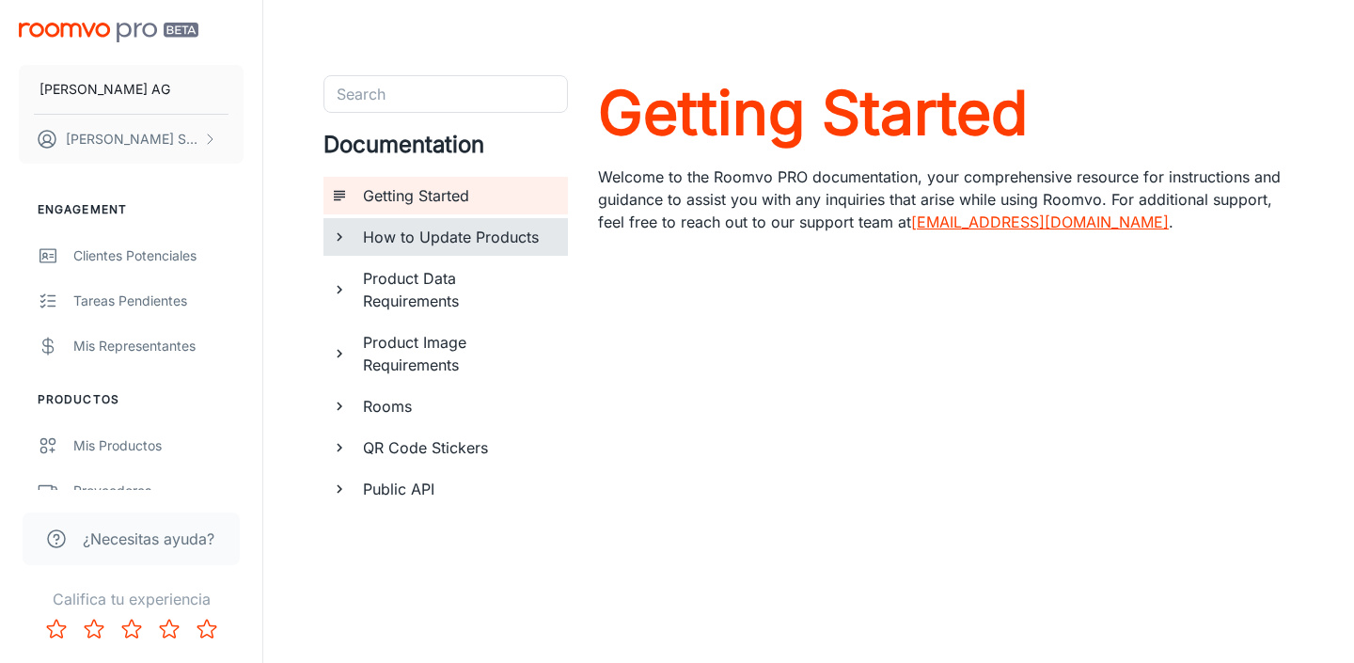
click at [507, 237] on h6 "How to Update Products" at bounding box center [458, 237] width 190 height 23
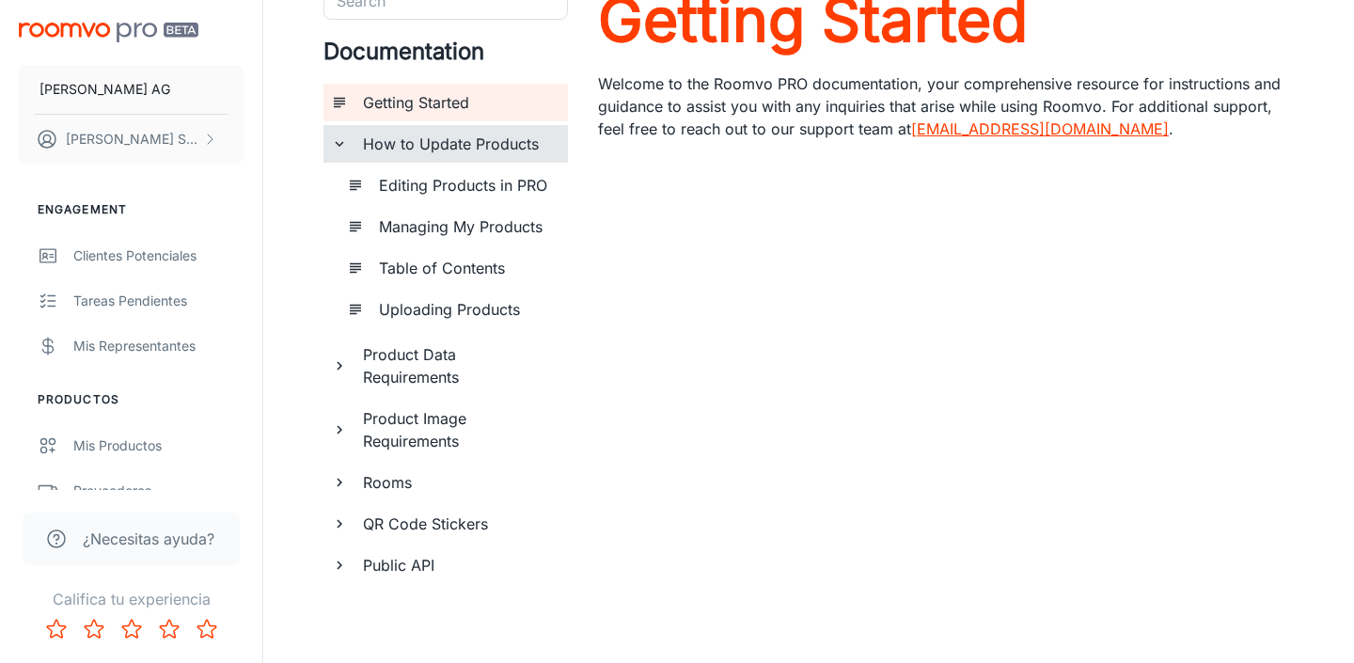
scroll to position [93, 0]
click at [423, 199] on div "Editing Products in PRO" at bounding box center [465, 185] width 189 height 38
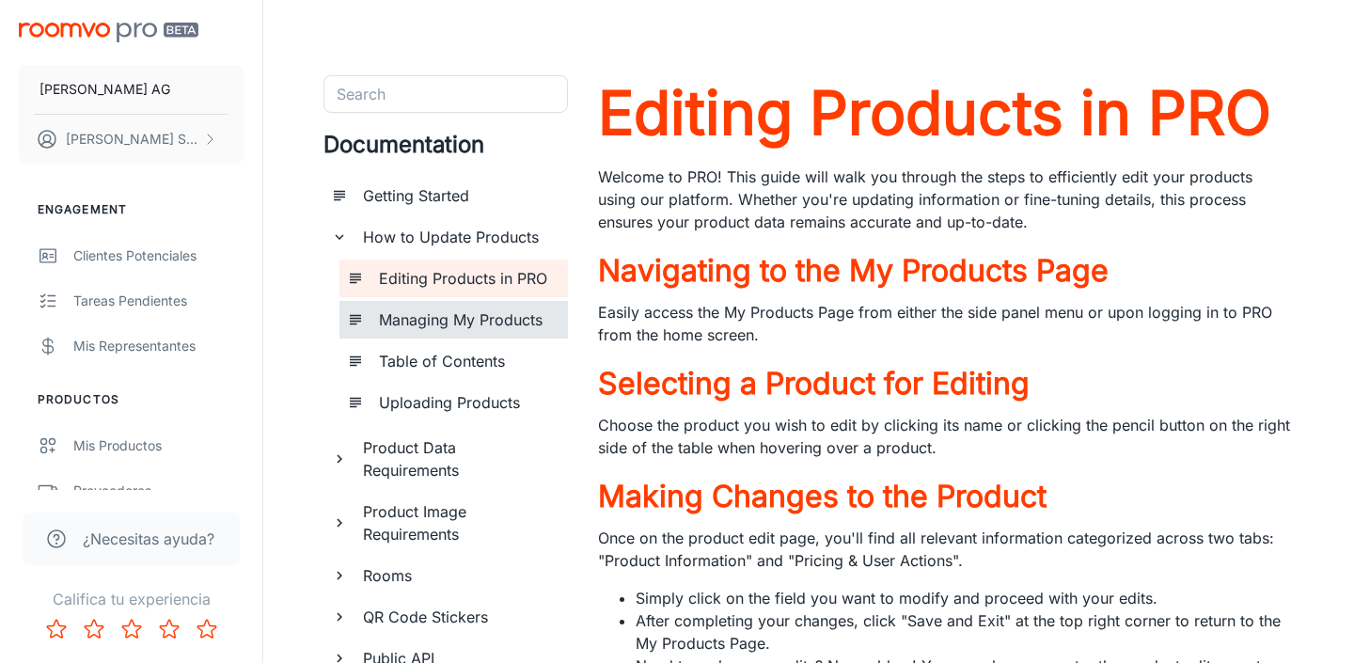
click at [447, 326] on h6 "Managing My Products" at bounding box center [466, 319] width 174 height 23
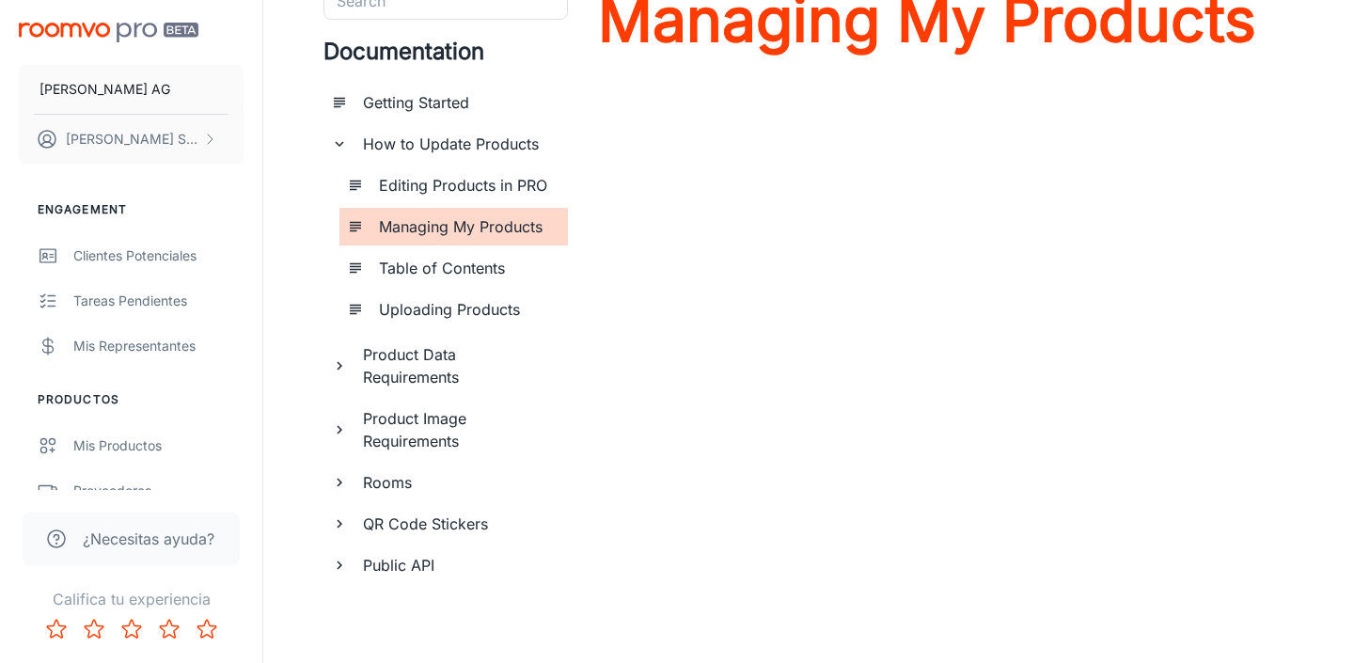
scroll to position [93, 0]
click at [351, 556] on div "Public API" at bounding box center [445, 565] width 244 height 38
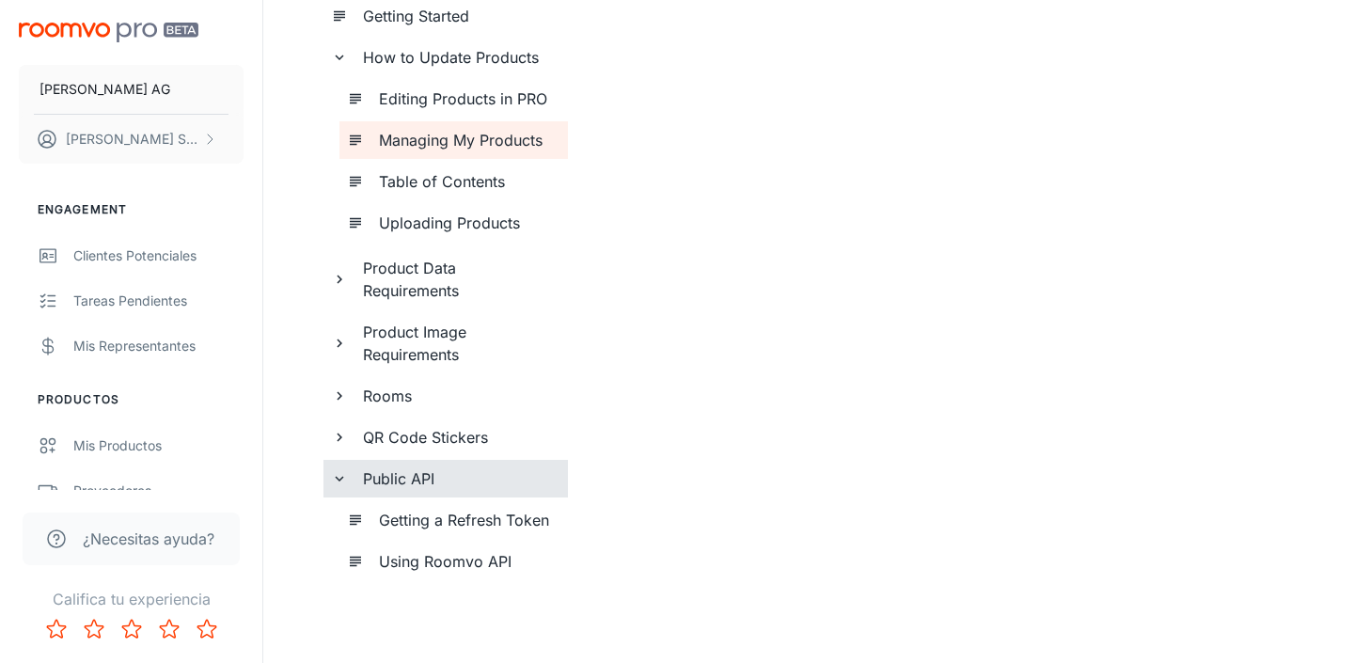
scroll to position [180, 0]
click at [387, 514] on h6 "Getting a Refresh Token" at bounding box center [466, 520] width 174 height 23
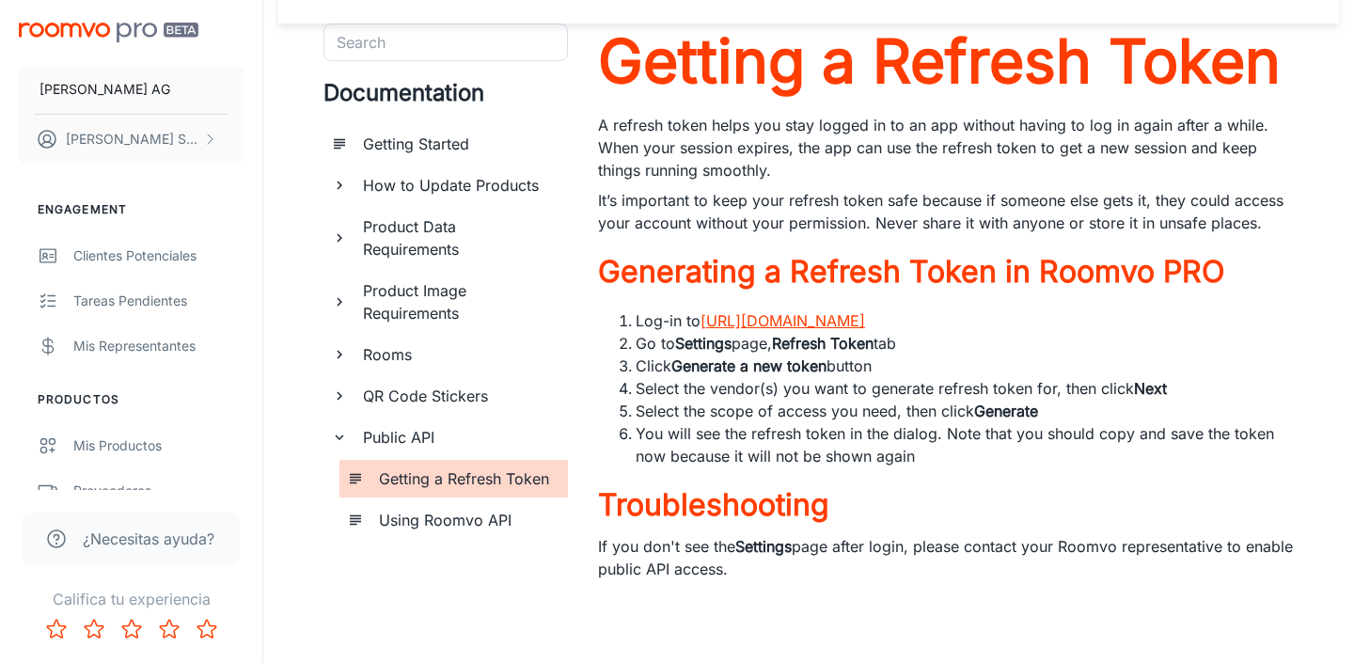
scroll to position [88, 0]
click at [424, 426] on h6 "Public API" at bounding box center [458, 437] width 190 height 23
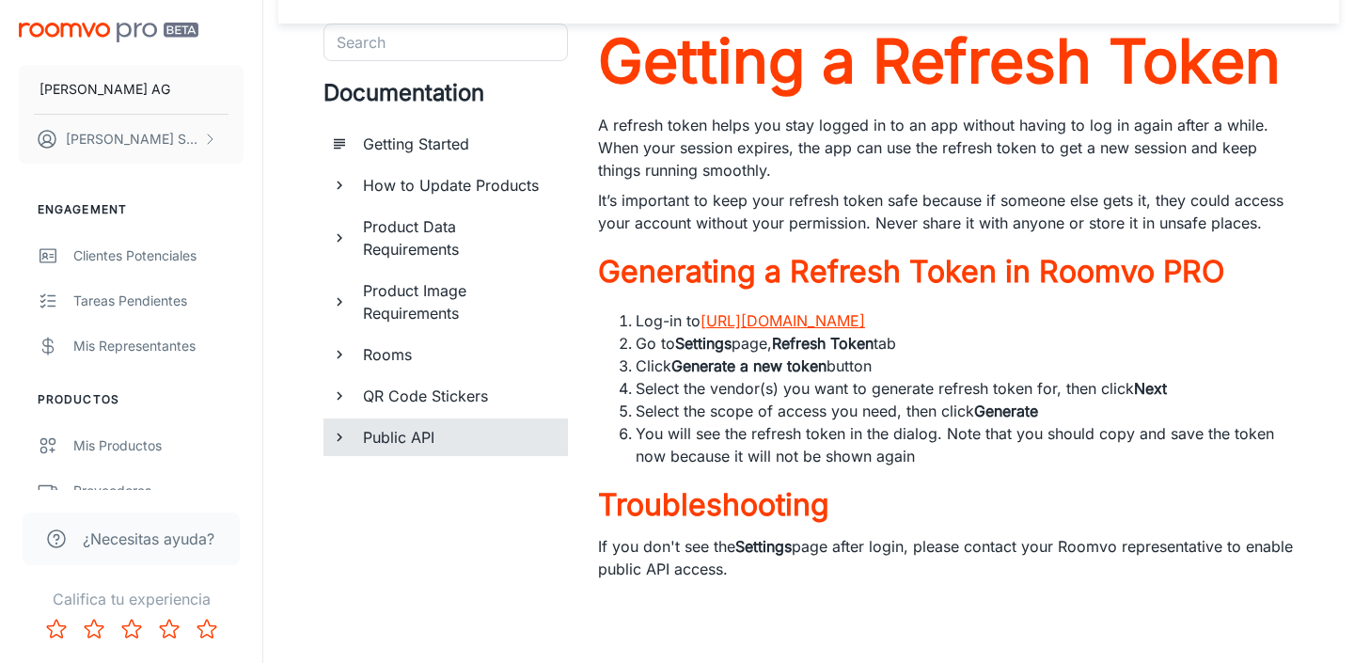
click at [424, 426] on h6 "Public API" at bounding box center [458, 437] width 190 height 23
click at [439, 509] on h6 "Using Roomvo API" at bounding box center [466, 520] width 174 height 23
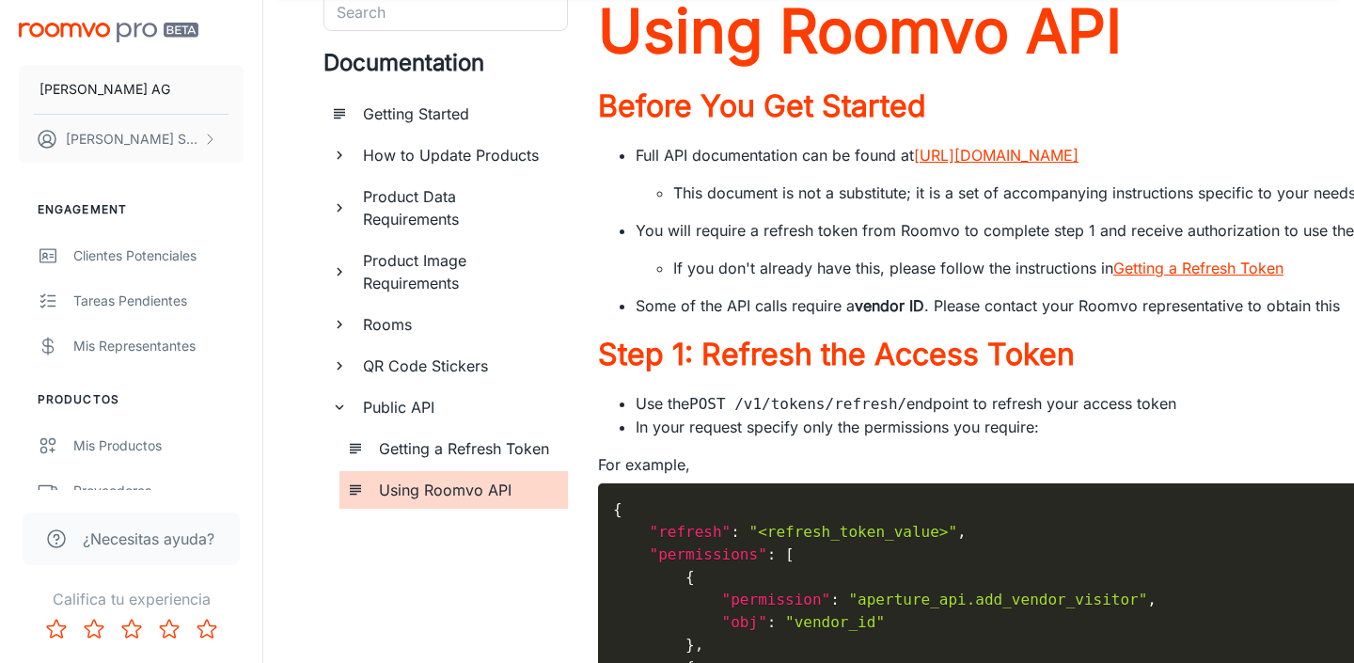
scroll to position [61, 0]
